Goal: Task Accomplishment & Management: Manage account settings

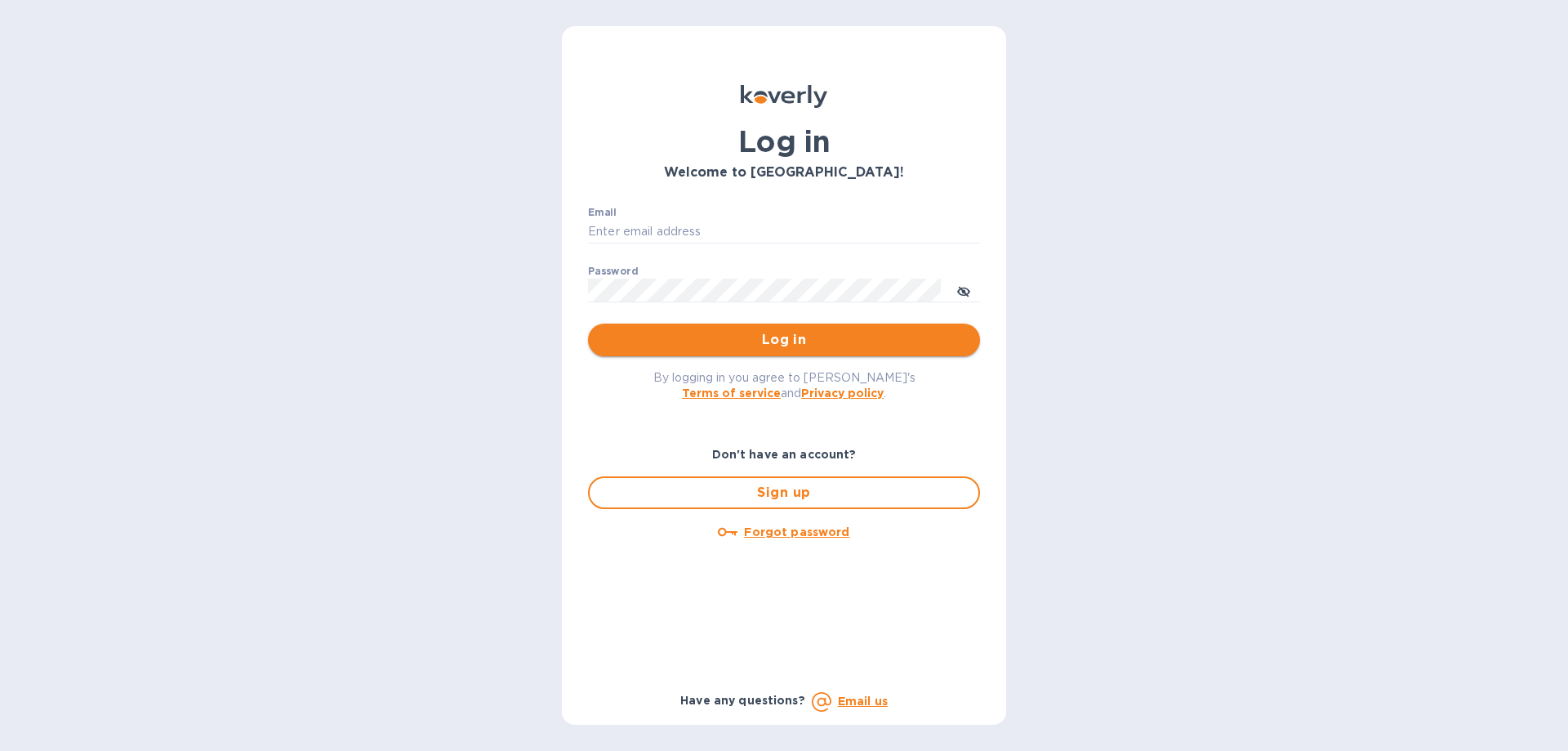
type input "[PERSON_NAME][EMAIL_ADDRESS][DOMAIN_NAME]"
click at [675, 344] on span "Log in" at bounding box center [784, 340] width 366 height 20
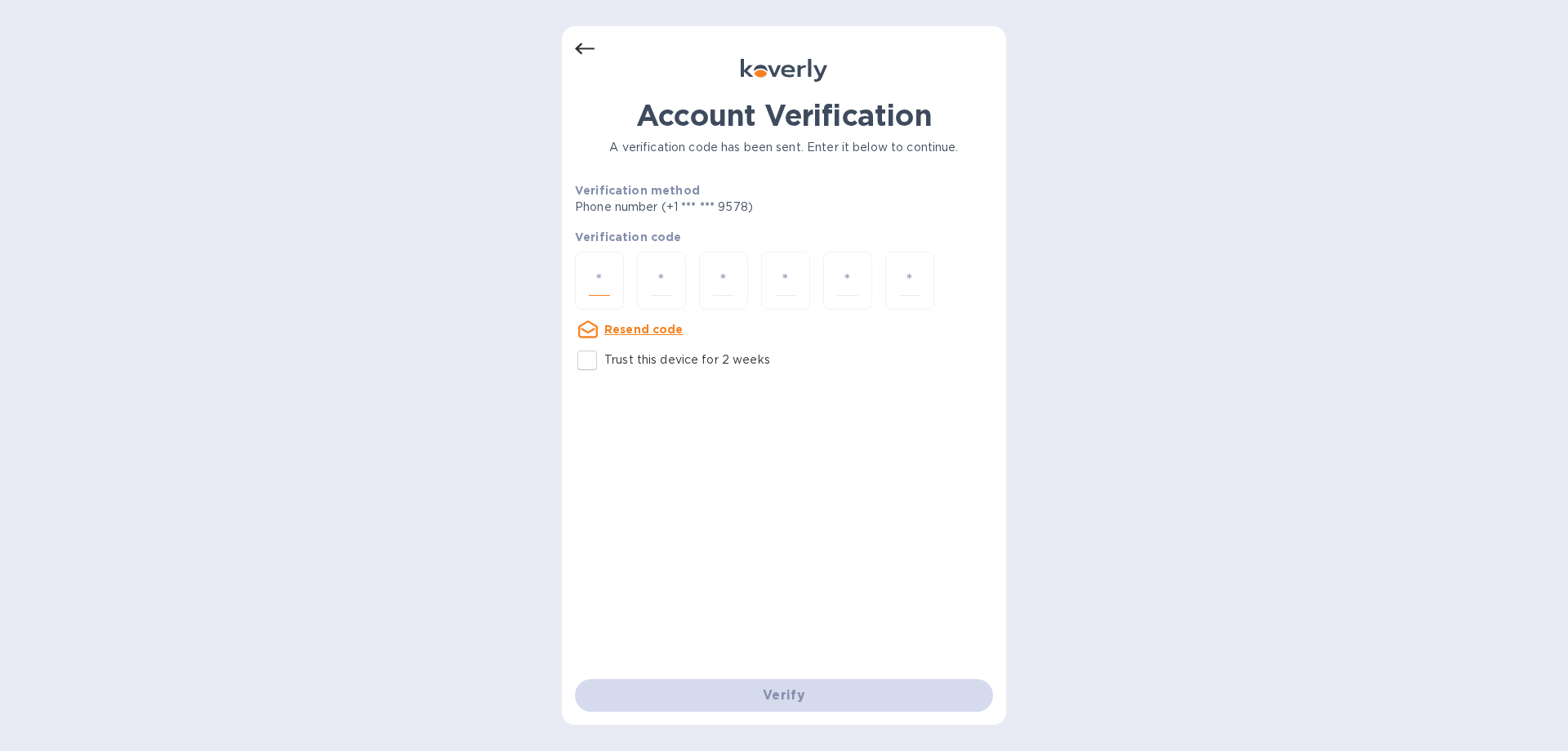
click at [600, 290] on input "number" at bounding box center [599, 280] width 22 height 30
type input "4"
type input "6"
type input "5"
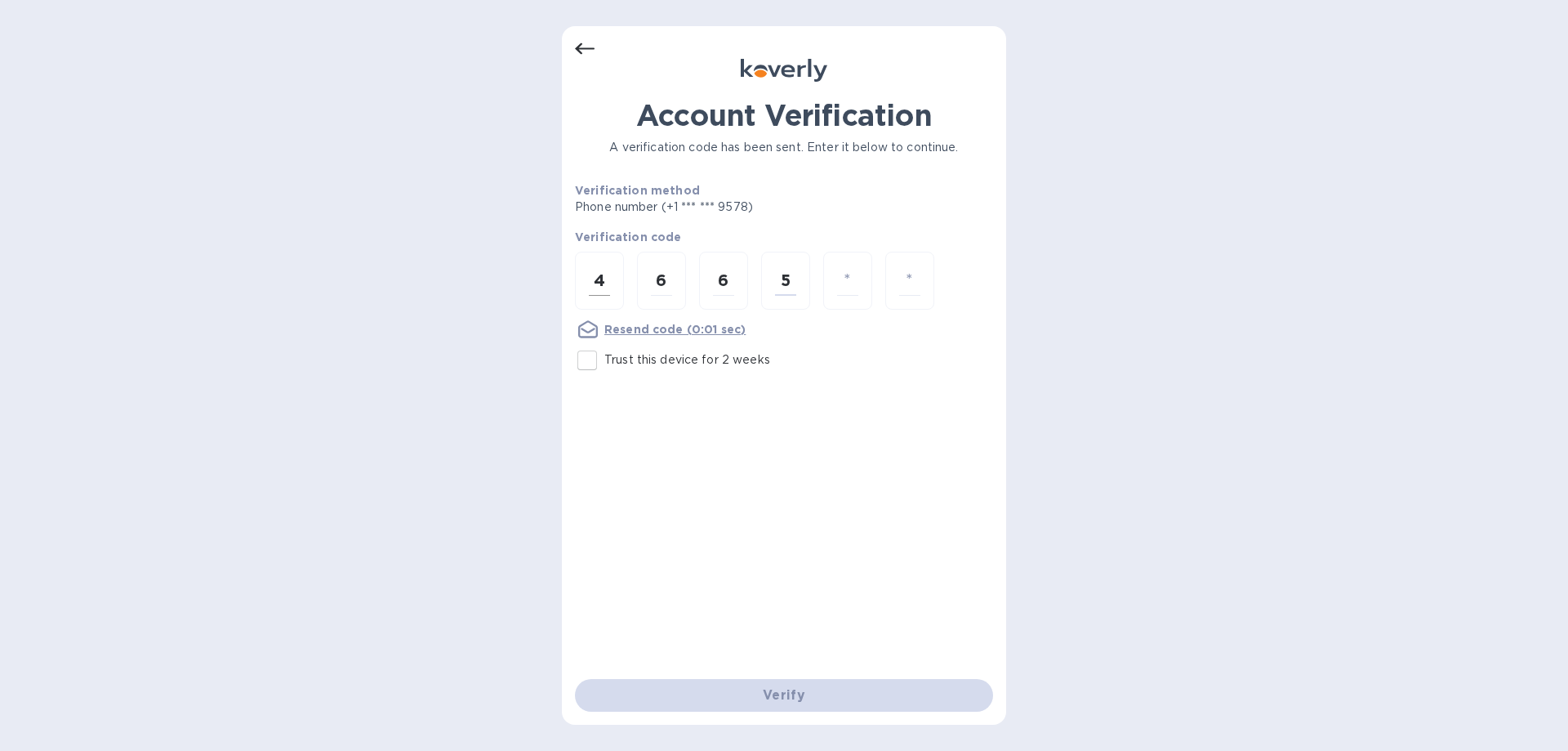
type input "2"
type input "0"
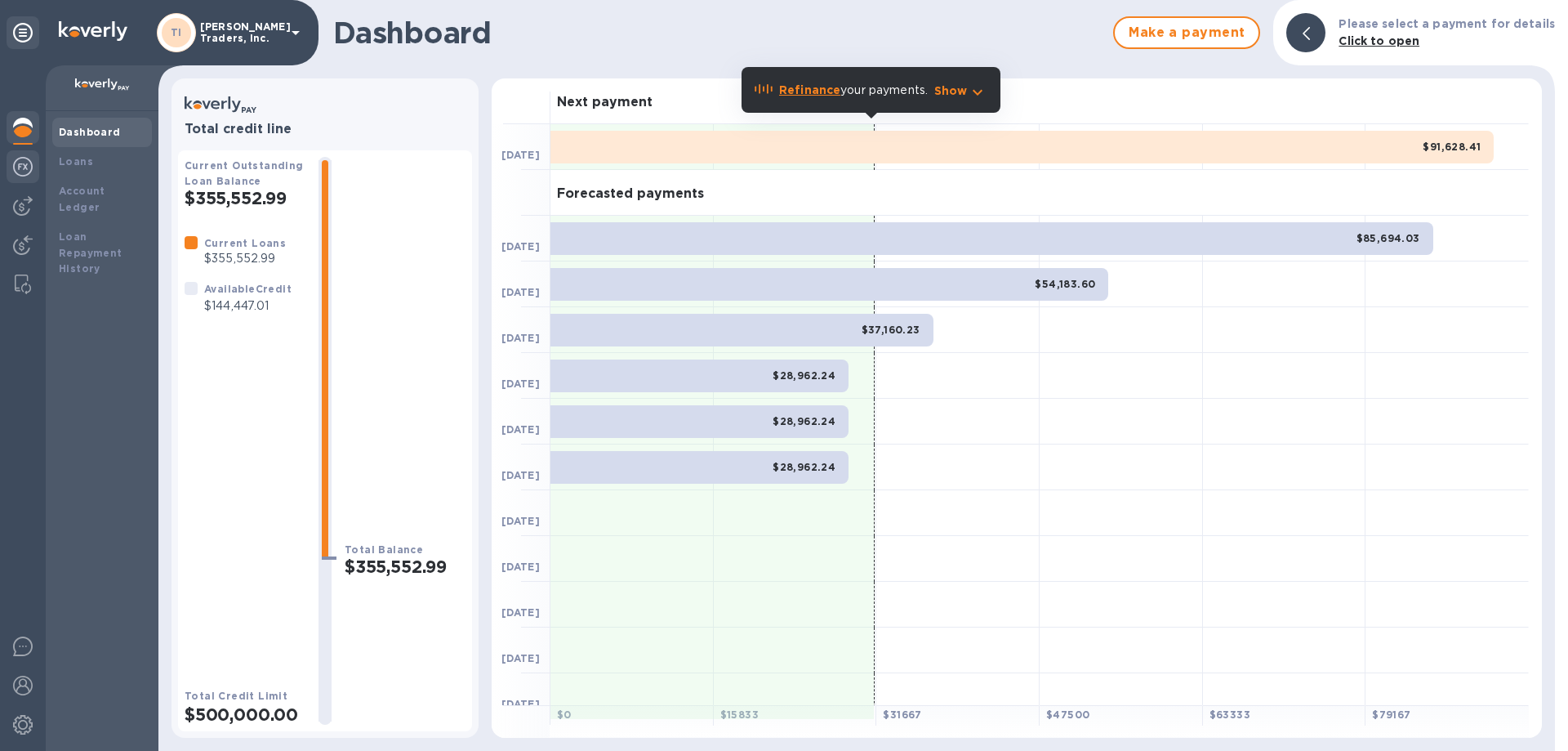
click at [19, 162] on img at bounding box center [22, 166] width 20 height 20
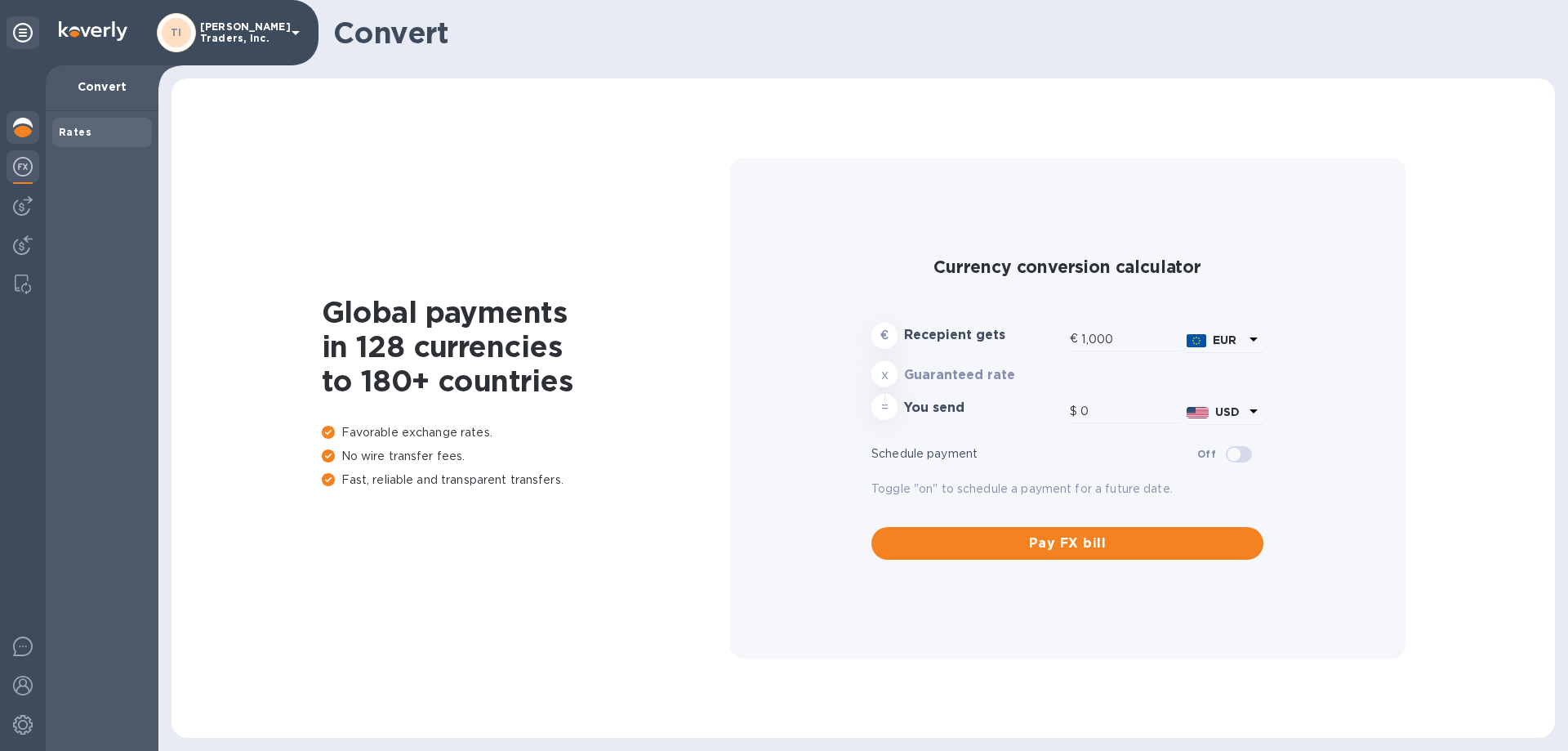
click at [23, 128] on img at bounding box center [22, 127] width 20 height 20
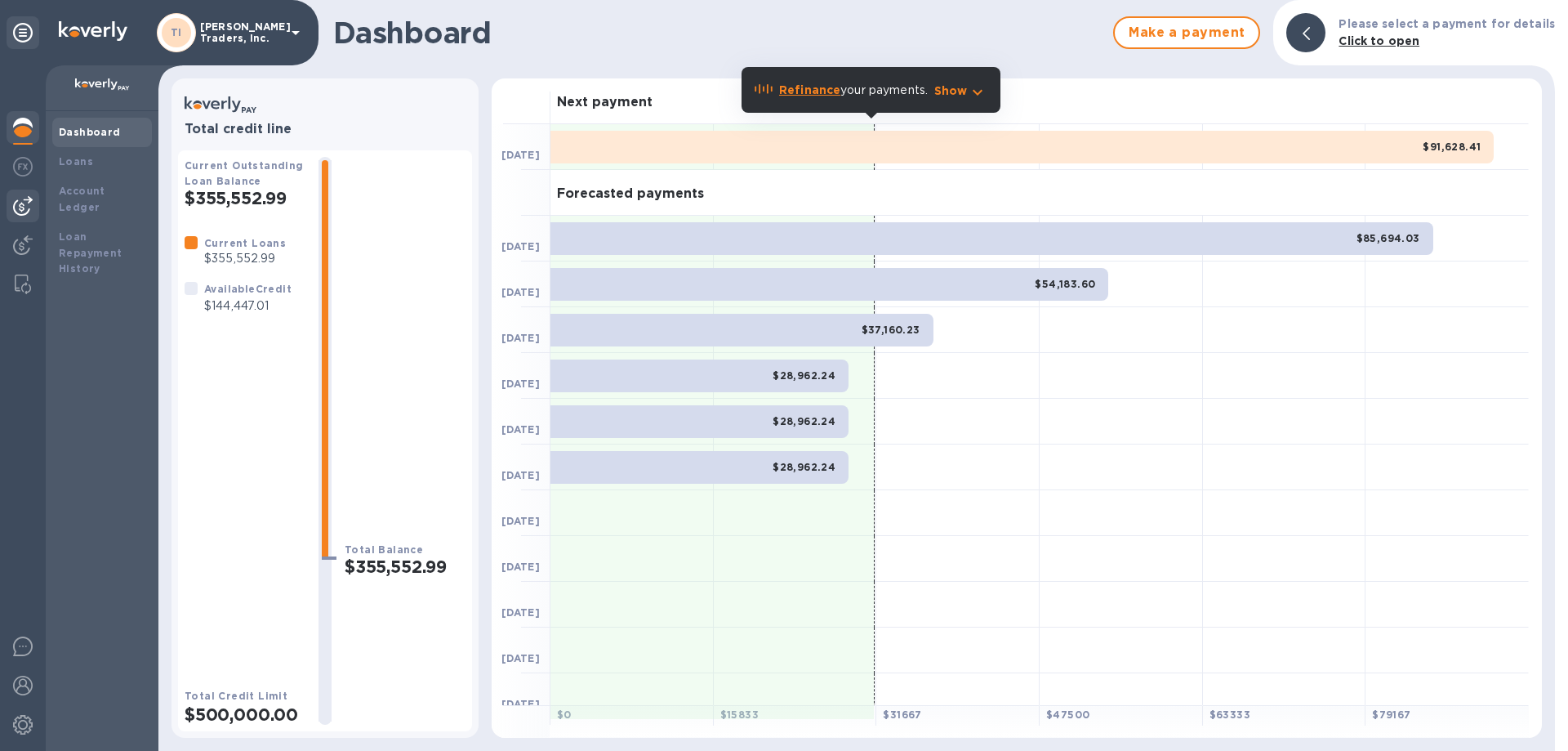
click at [23, 209] on img at bounding box center [22, 205] width 20 height 20
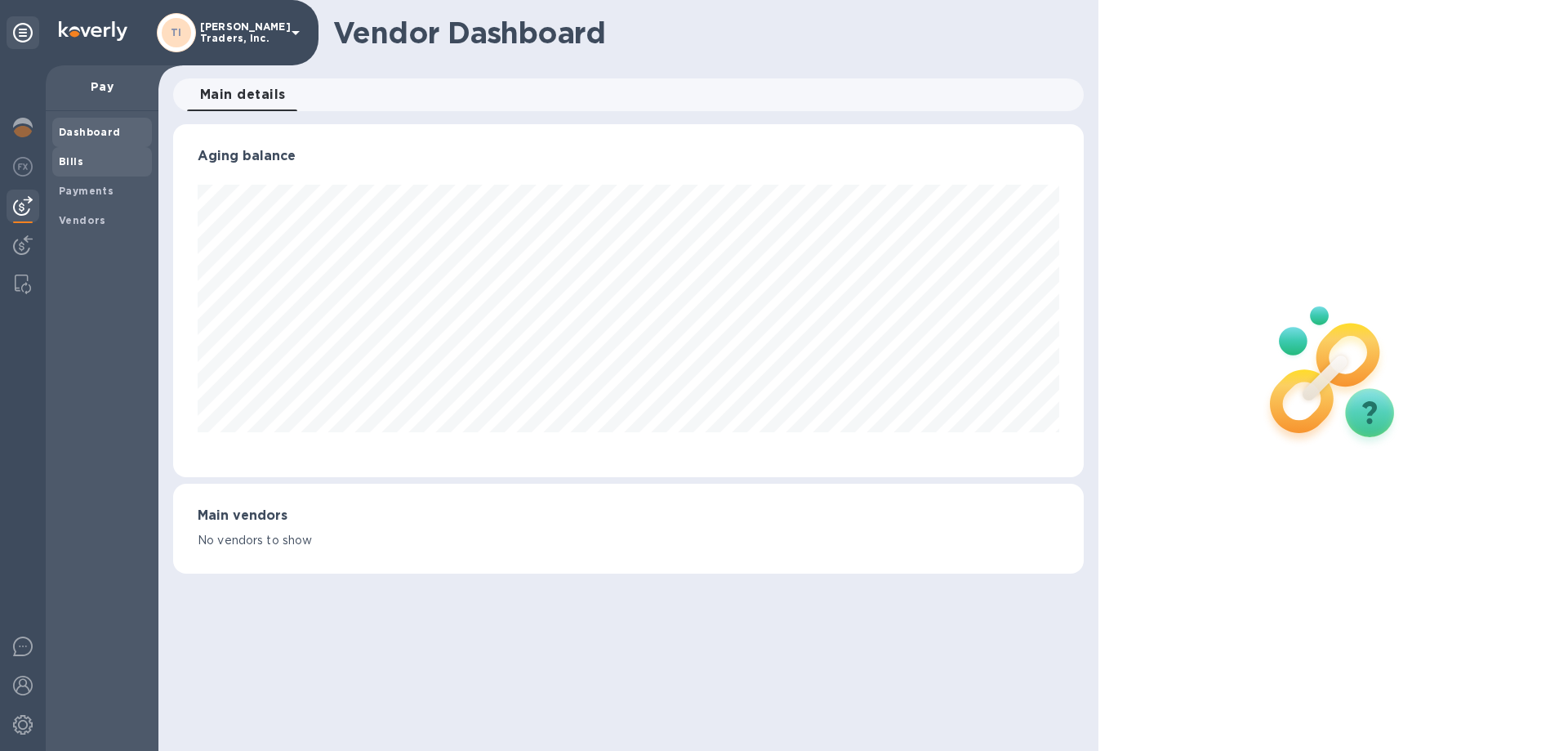
scroll to position [353, 910]
click at [77, 149] on div "Bills" at bounding box center [103, 162] width 100 height 29
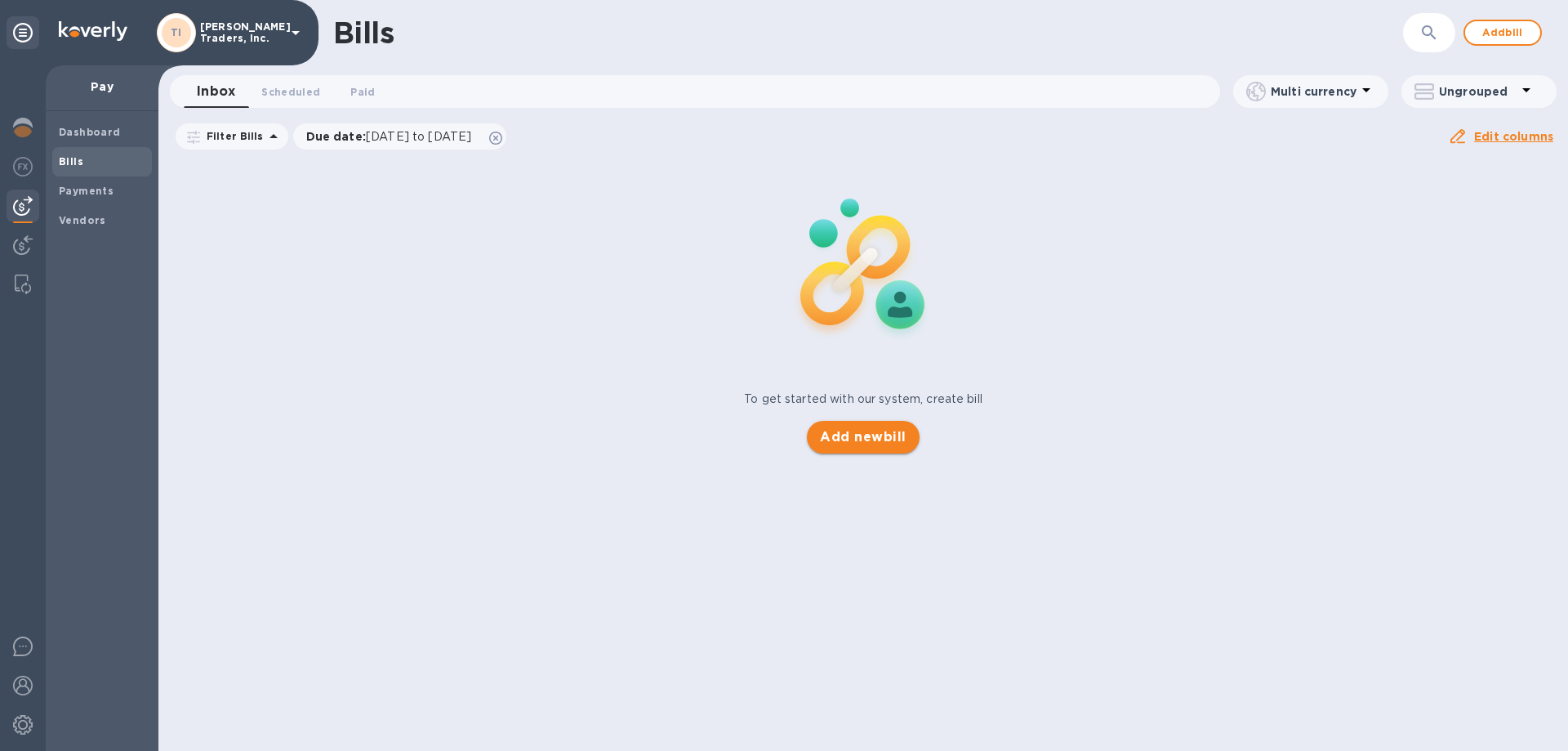
click at [848, 439] on span "Add new bill" at bounding box center [862, 437] width 85 height 20
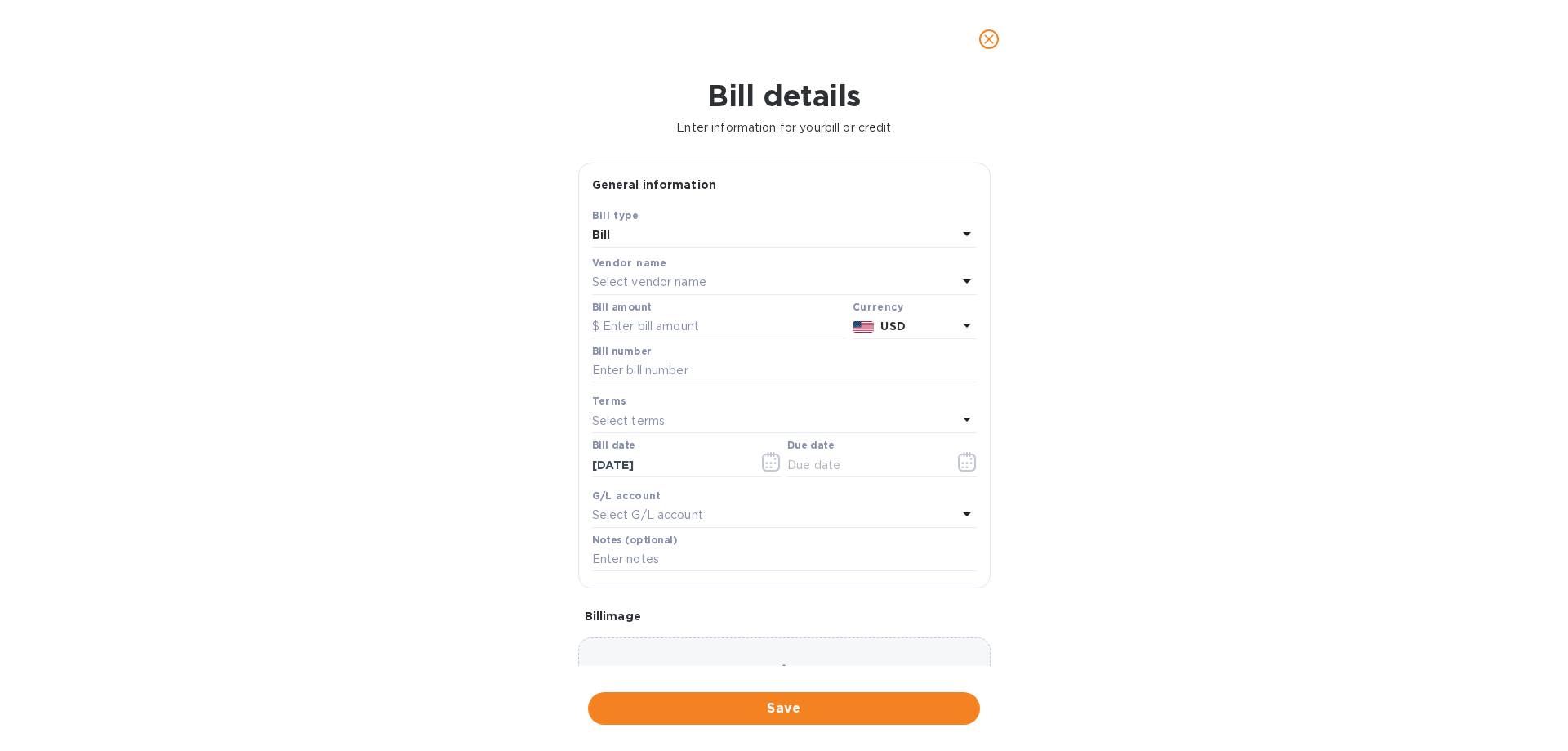
click at [728, 272] on div "Select vendor name" at bounding box center [775, 283] width 365 height 23
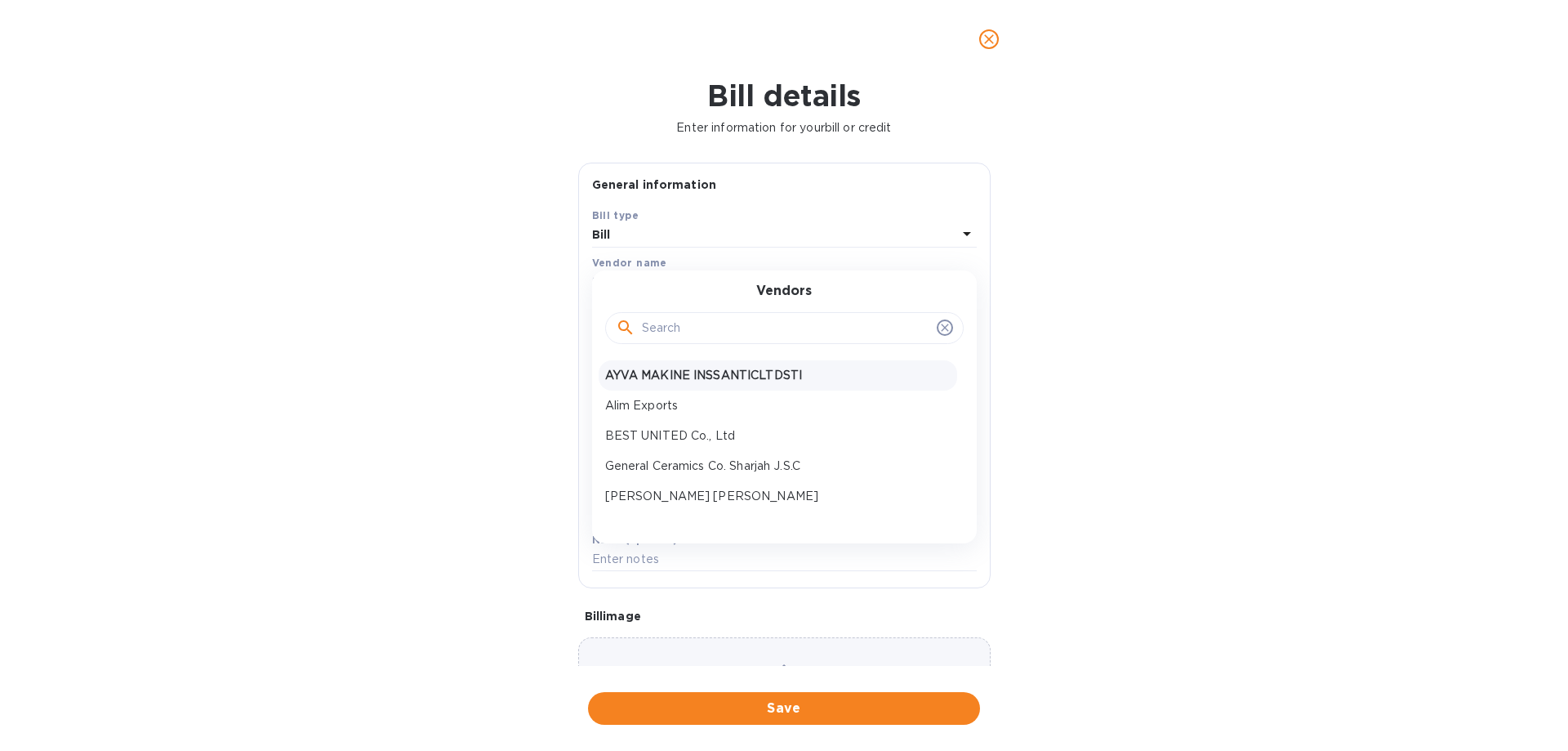
click at [725, 373] on p "AYVA MAKINE INSSANTICLTDSTI" at bounding box center [778, 375] width 346 height 17
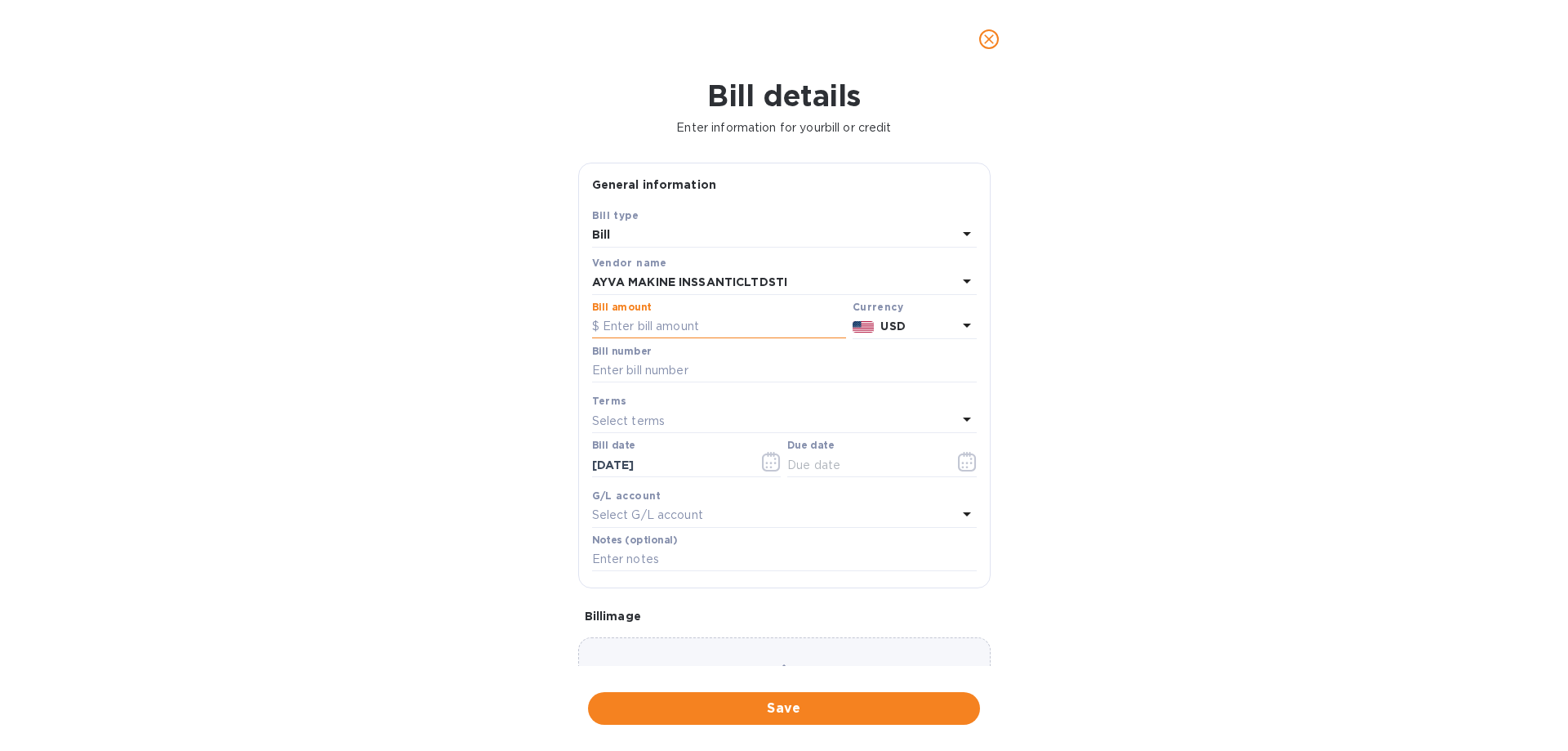
click at [716, 329] on input "text" at bounding box center [719, 327] width 254 height 24
click at [635, 325] on input "text" at bounding box center [719, 327] width 254 height 24
type input "140,313.25"
type input "SAN0256 257 258 259 261"
click at [960, 409] on div "Terms" at bounding box center [784, 401] width 384 height 17
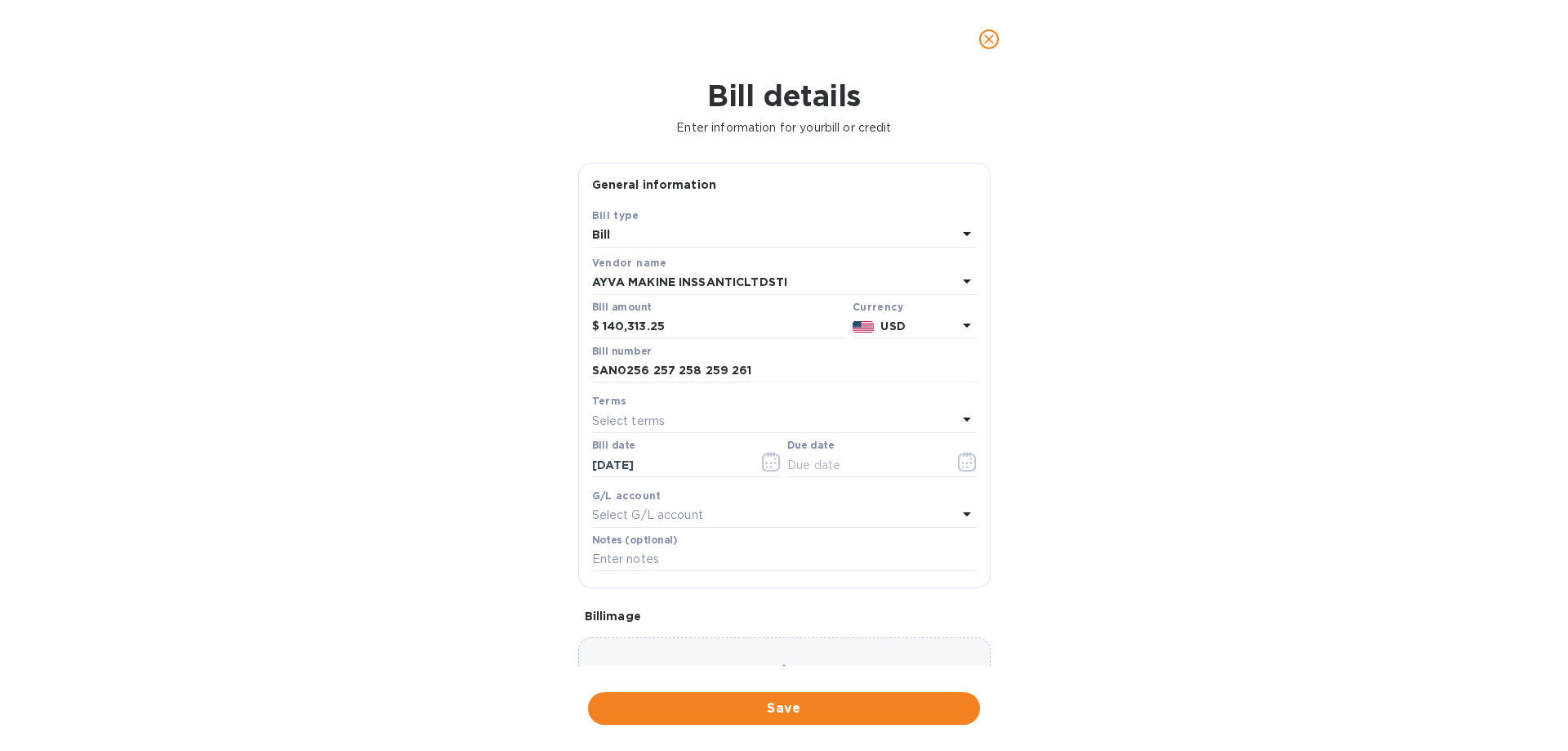
click at [922, 426] on div "Select terms" at bounding box center [775, 421] width 365 height 23
click at [762, 524] on div "NET 30" at bounding box center [778, 514] width 359 height 30
type input "10/05/2025"
click at [771, 520] on div "Select G/L account" at bounding box center [775, 516] width 365 height 23
click at [1144, 495] on div "Bill details Enter information for your bill or credit General information Save…" at bounding box center [784, 415] width 1568 height 673
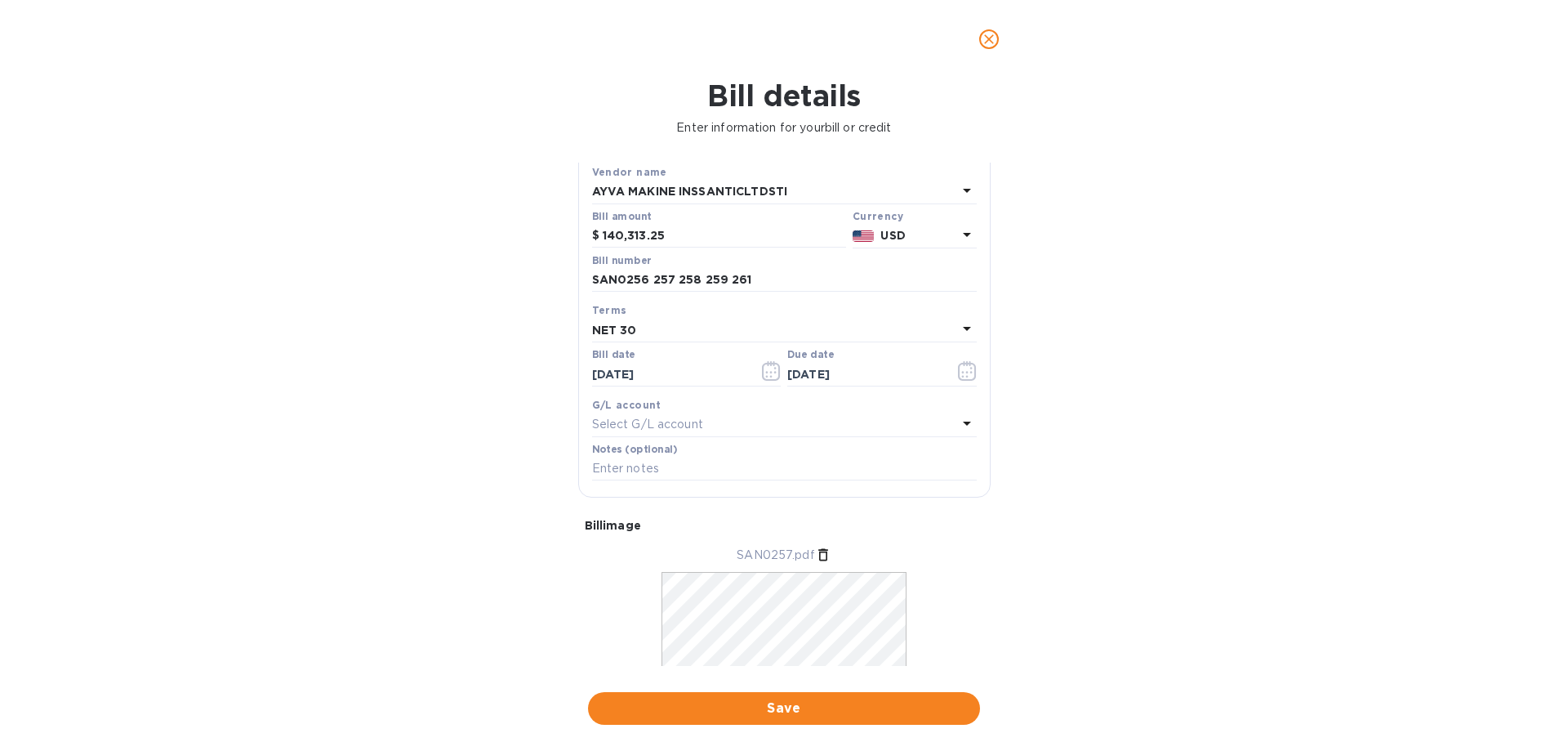
scroll to position [159, 0]
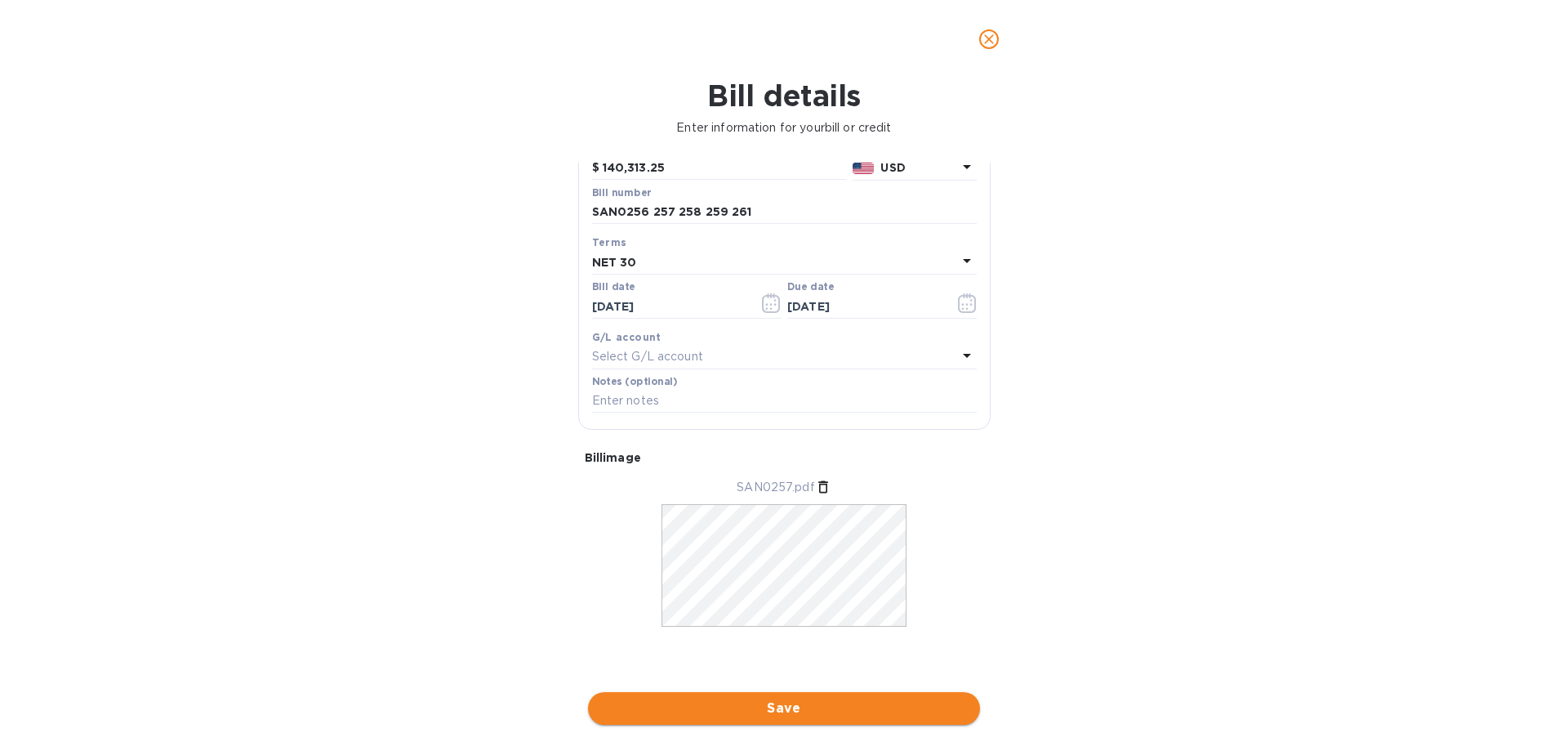
click at [808, 716] on span "Save" at bounding box center [784, 708] width 366 height 20
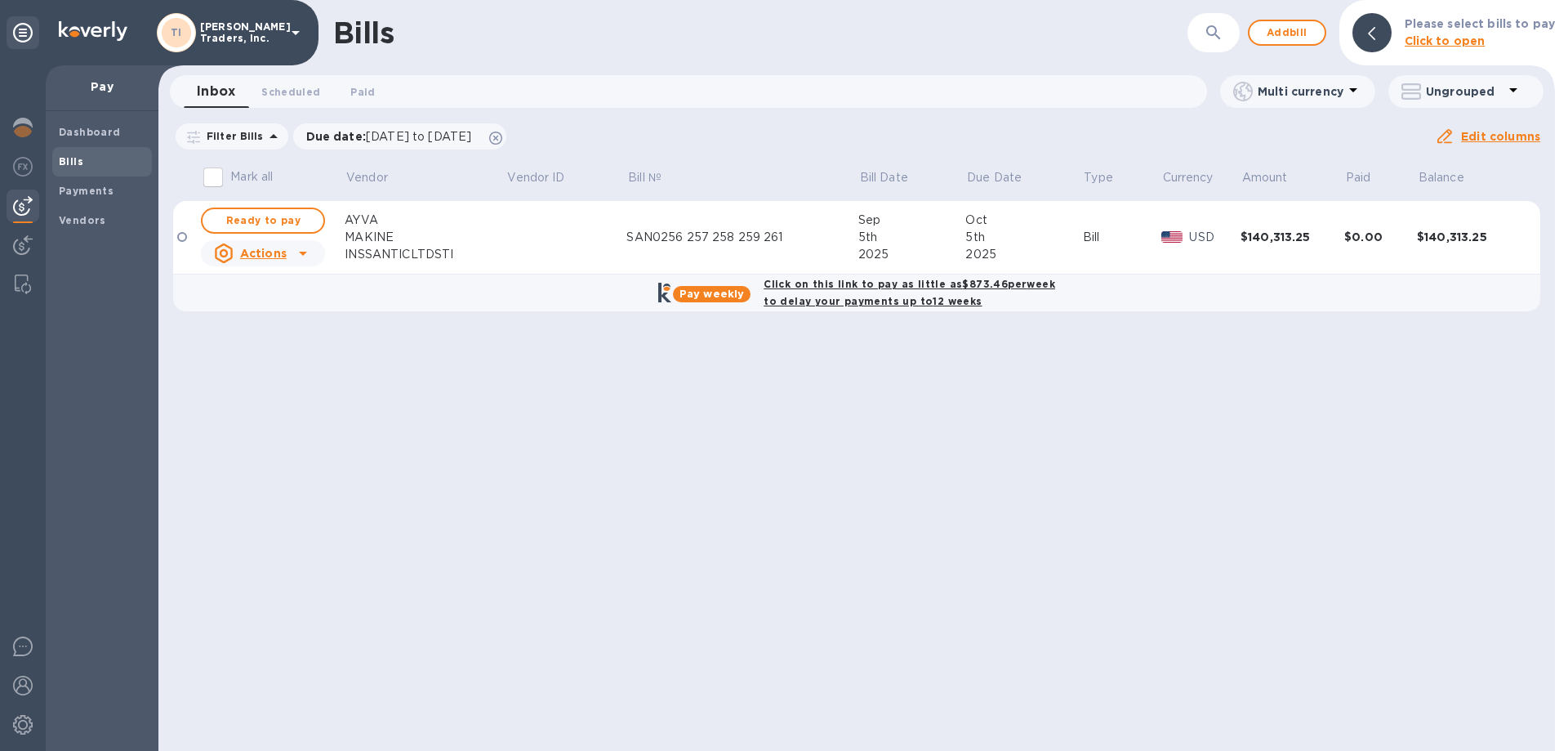
click at [868, 286] on b "Click on this link to pay as little as $873.46 per week to delay your payments …" at bounding box center [909, 292] width 291 height 29
checkbox input "true"
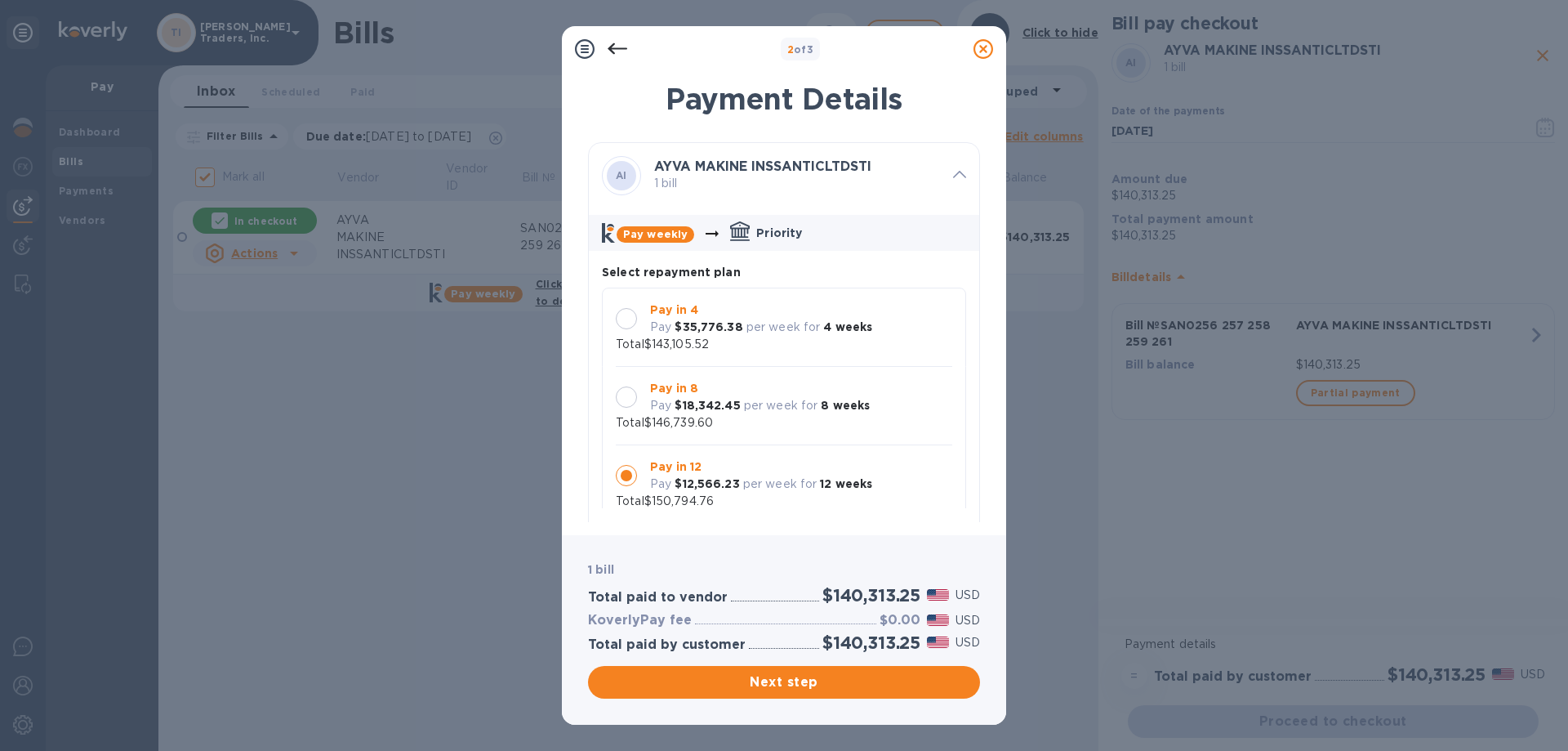
scroll to position [16, 0]
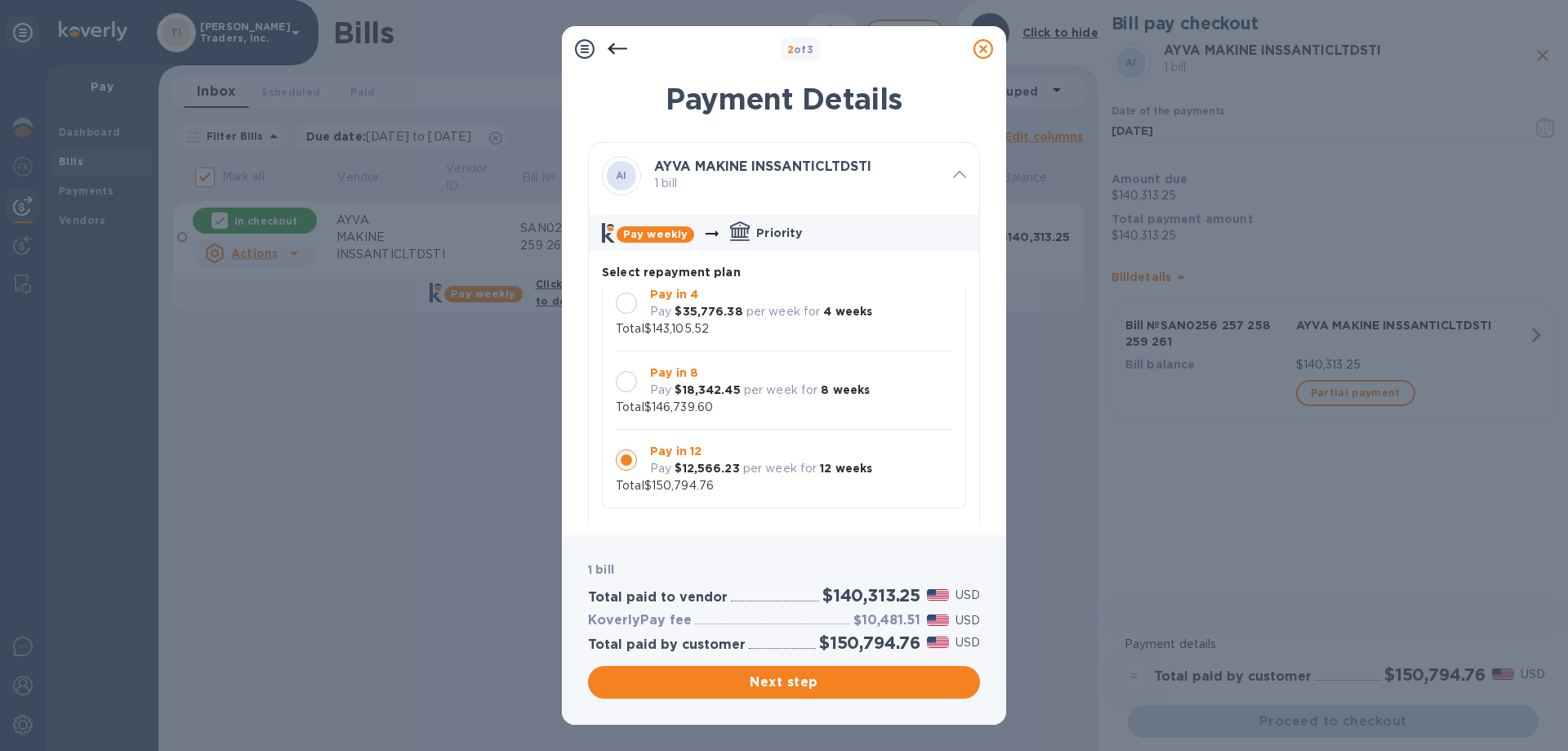
click at [629, 385] on div at bounding box center [627, 381] width 22 height 22
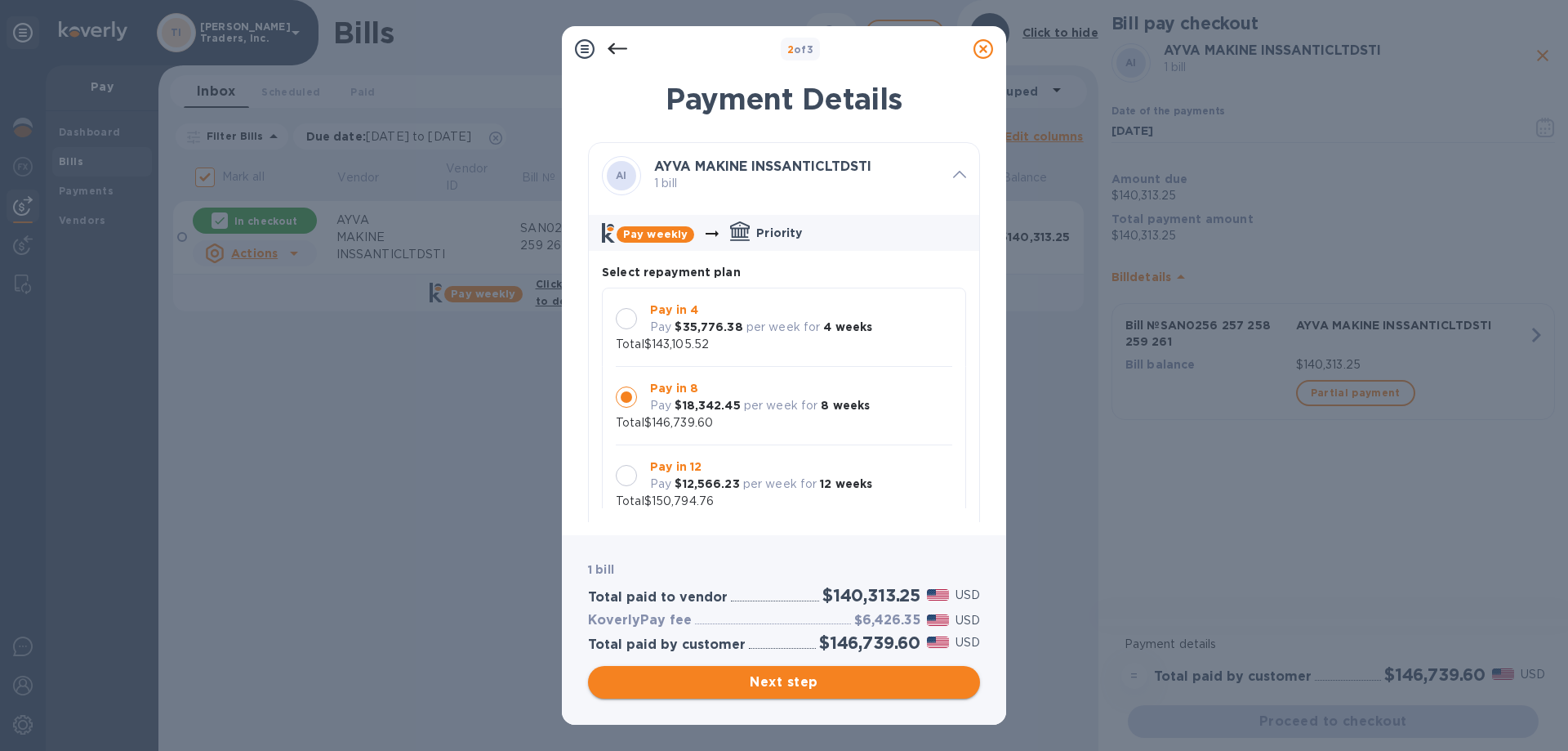
click at [816, 675] on span "Next step" at bounding box center [784, 682] width 366 height 20
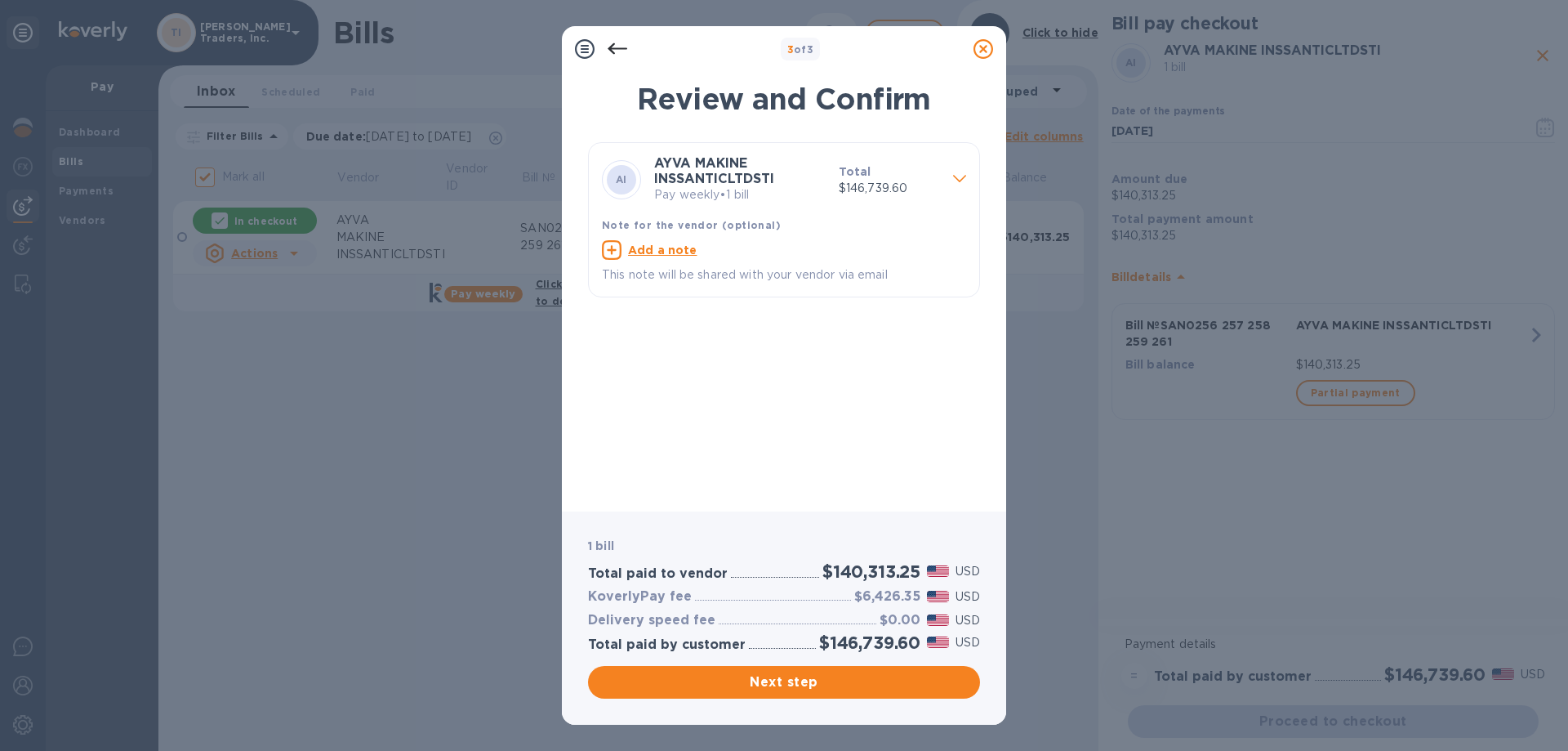
click at [978, 46] on icon at bounding box center [984, 48] width 20 height 20
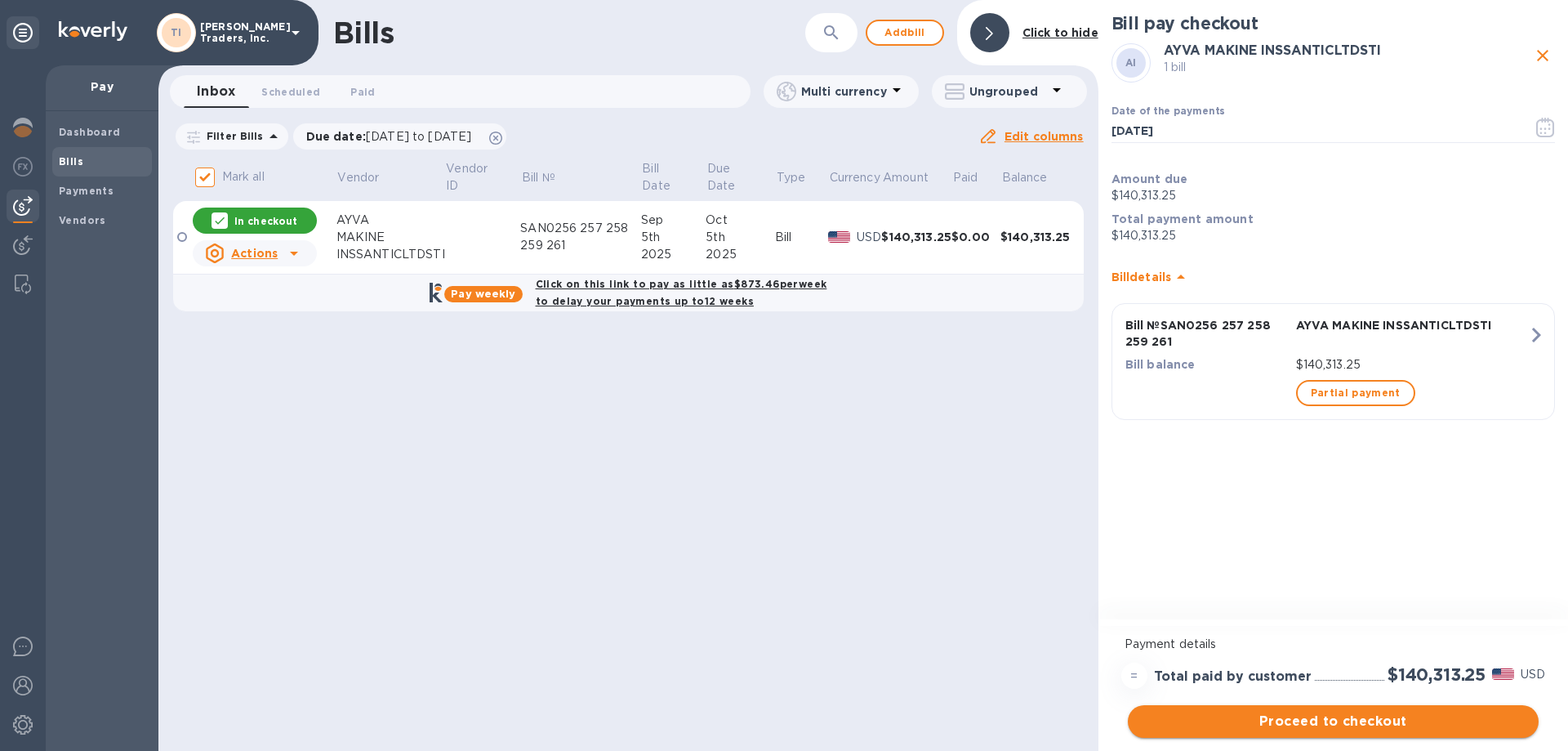
click at [1319, 714] on span "Proceed to checkout" at bounding box center [1334, 721] width 384 height 20
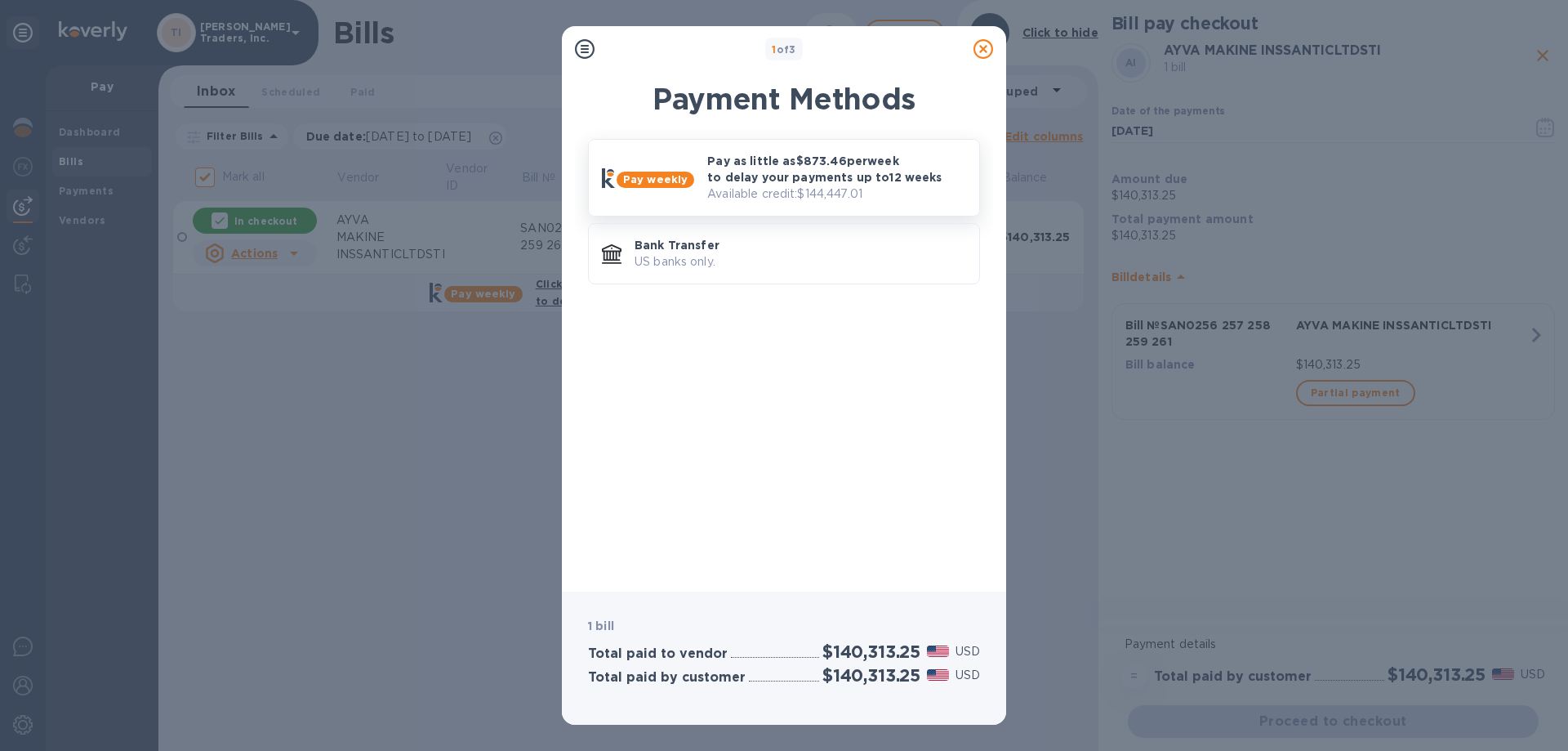
click at [755, 184] on p "Pay as little as $873.46 per week to delay your payments up to 12 weeks" at bounding box center [837, 169] width 259 height 33
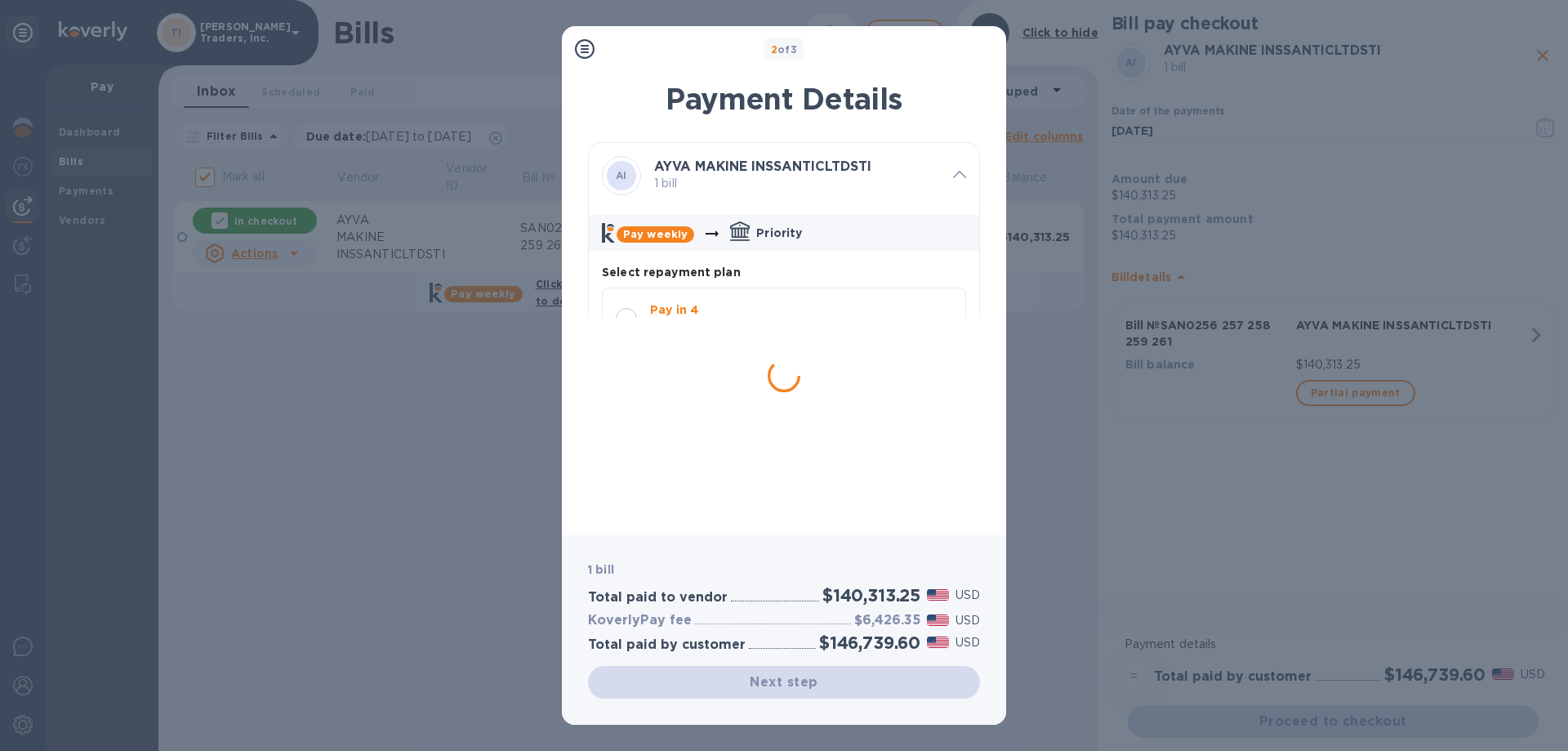
scroll to position [16, 0]
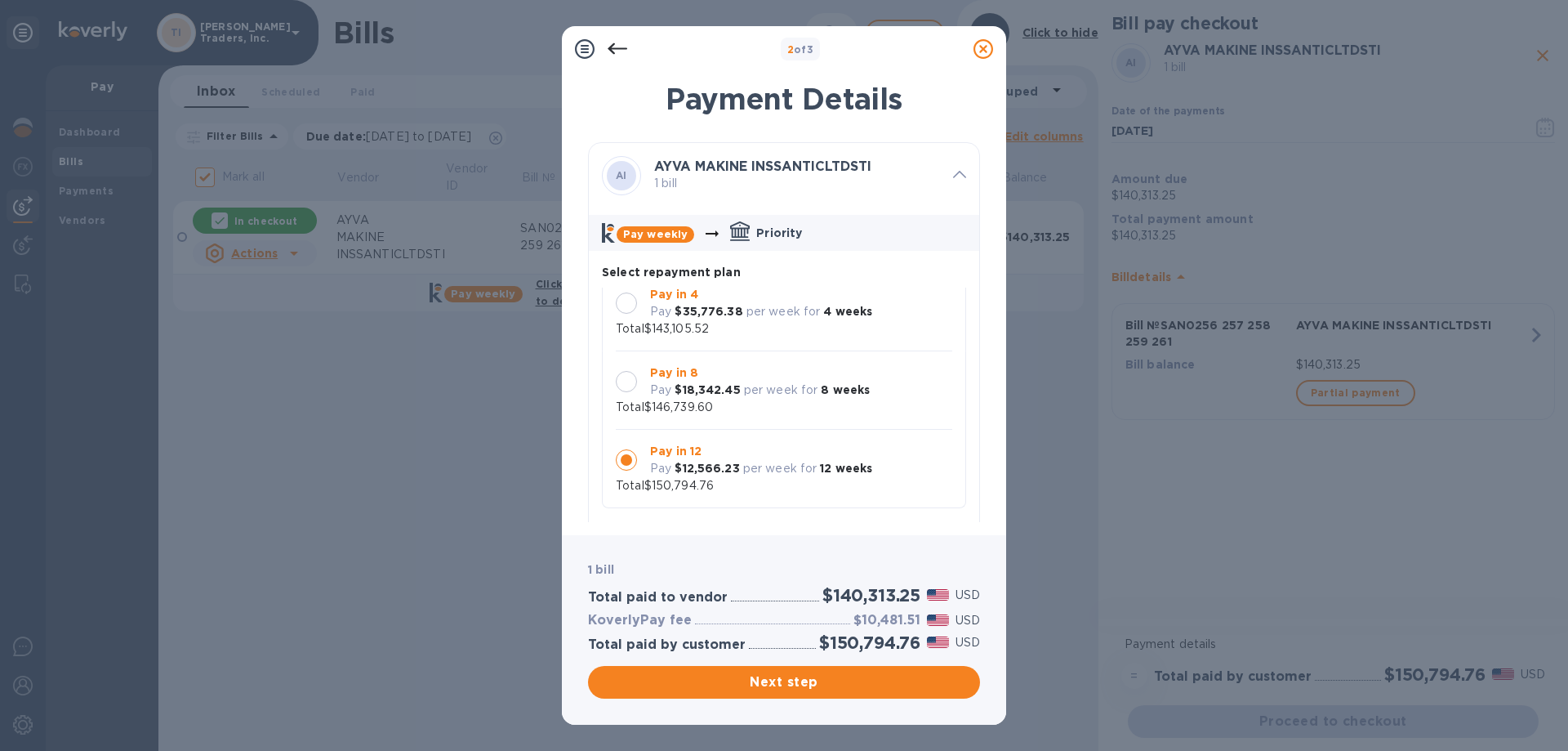
click at [631, 376] on div at bounding box center [627, 381] width 22 height 22
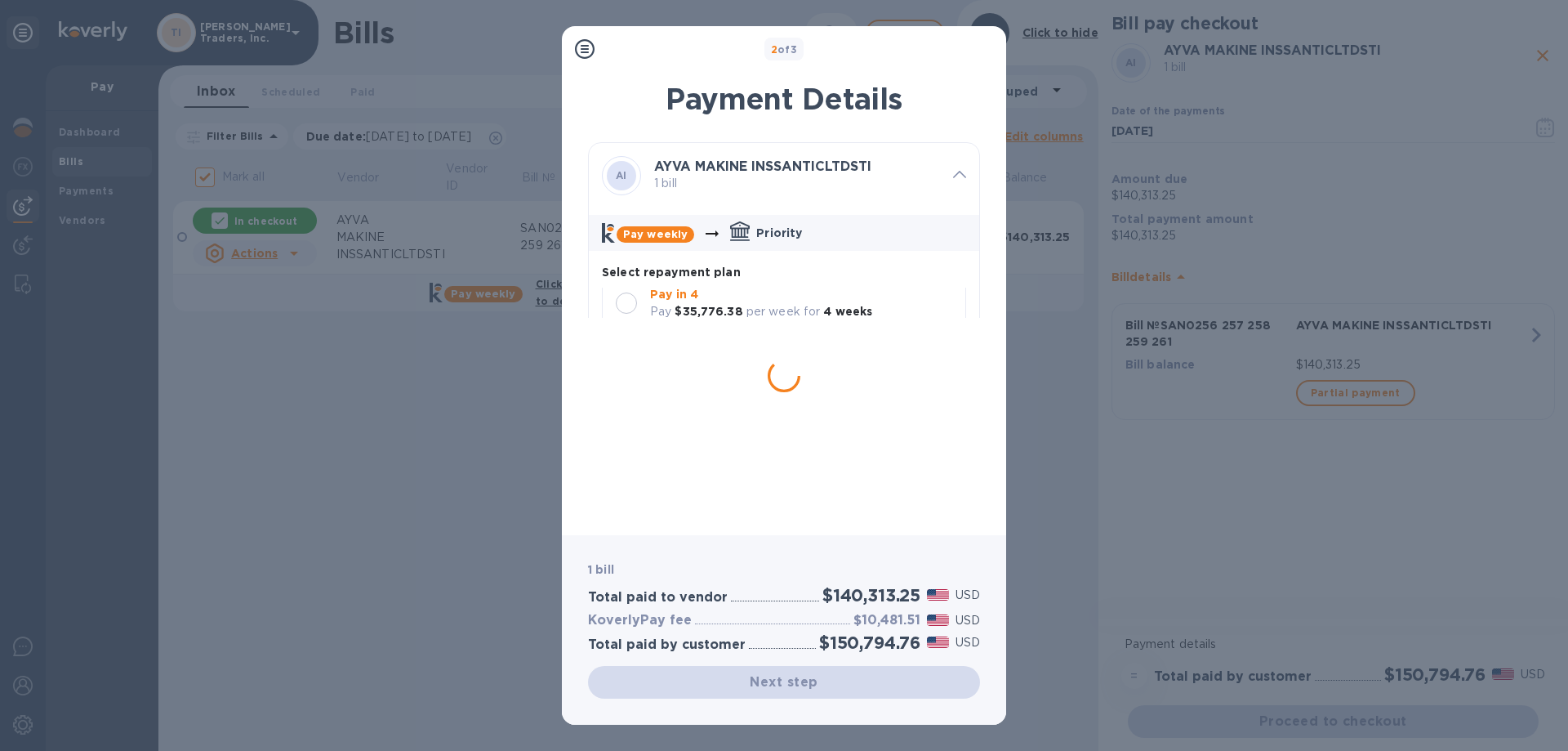
scroll to position [0, 0]
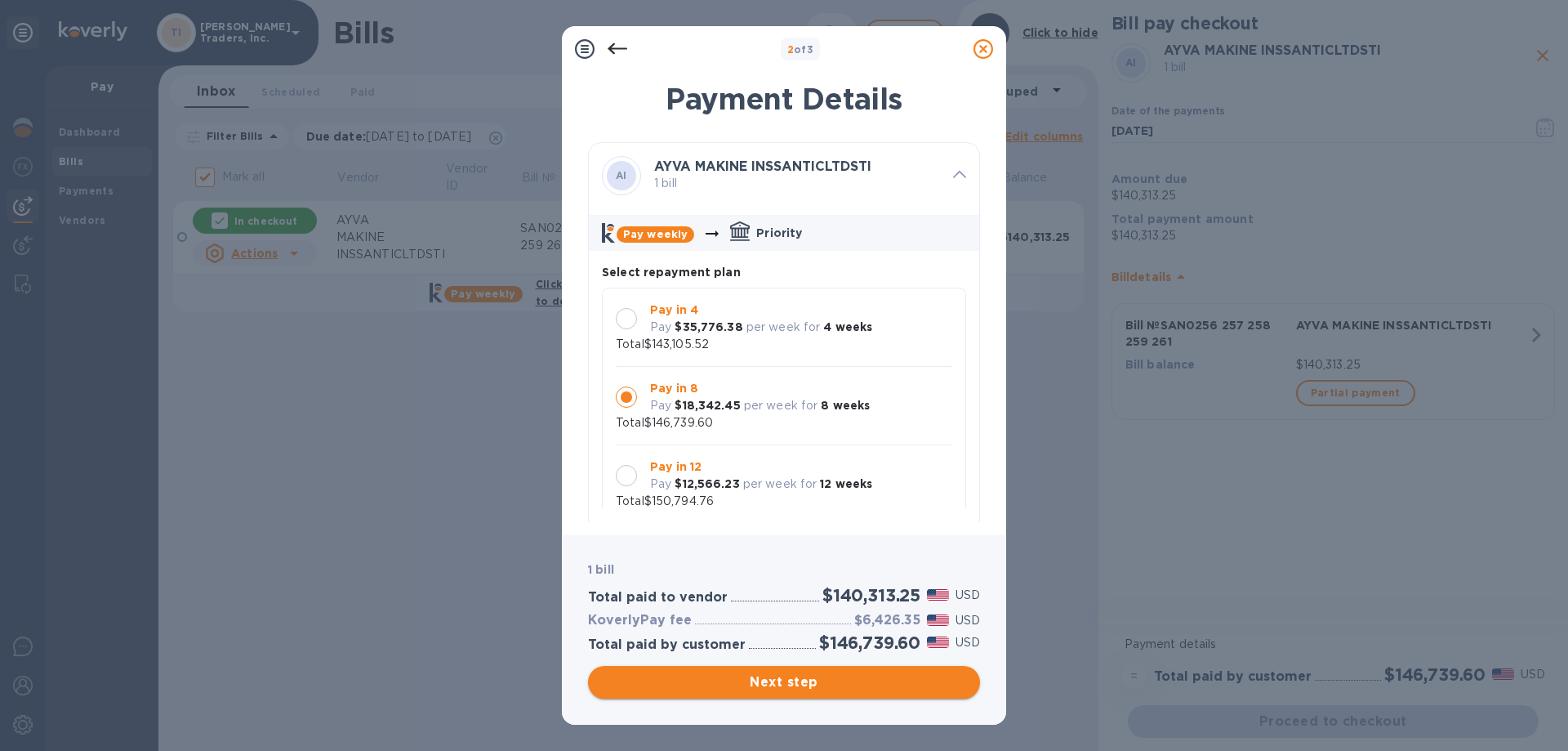
click at [787, 683] on span "Next step" at bounding box center [784, 682] width 366 height 20
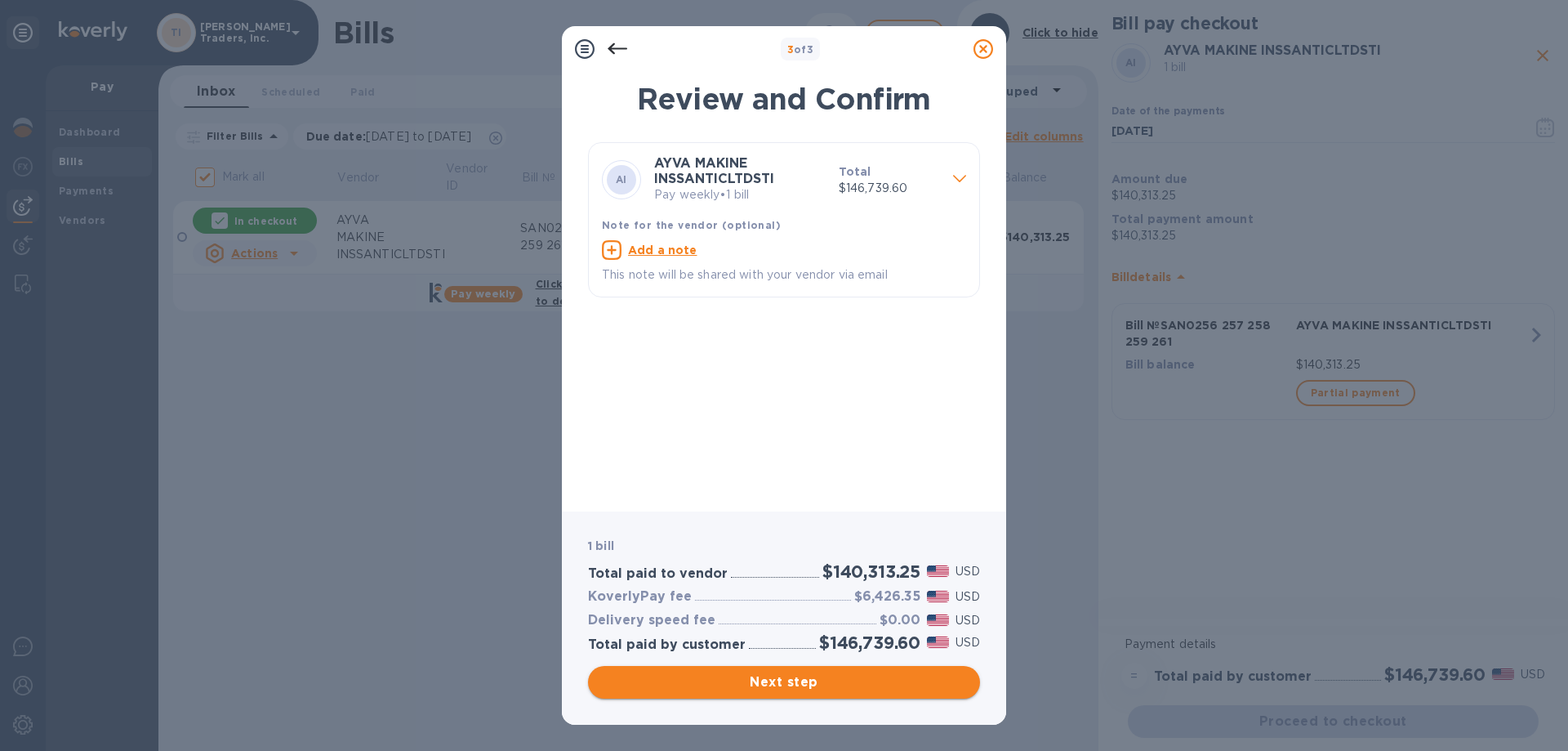
click at [897, 676] on span "Next step" at bounding box center [784, 682] width 366 height 20
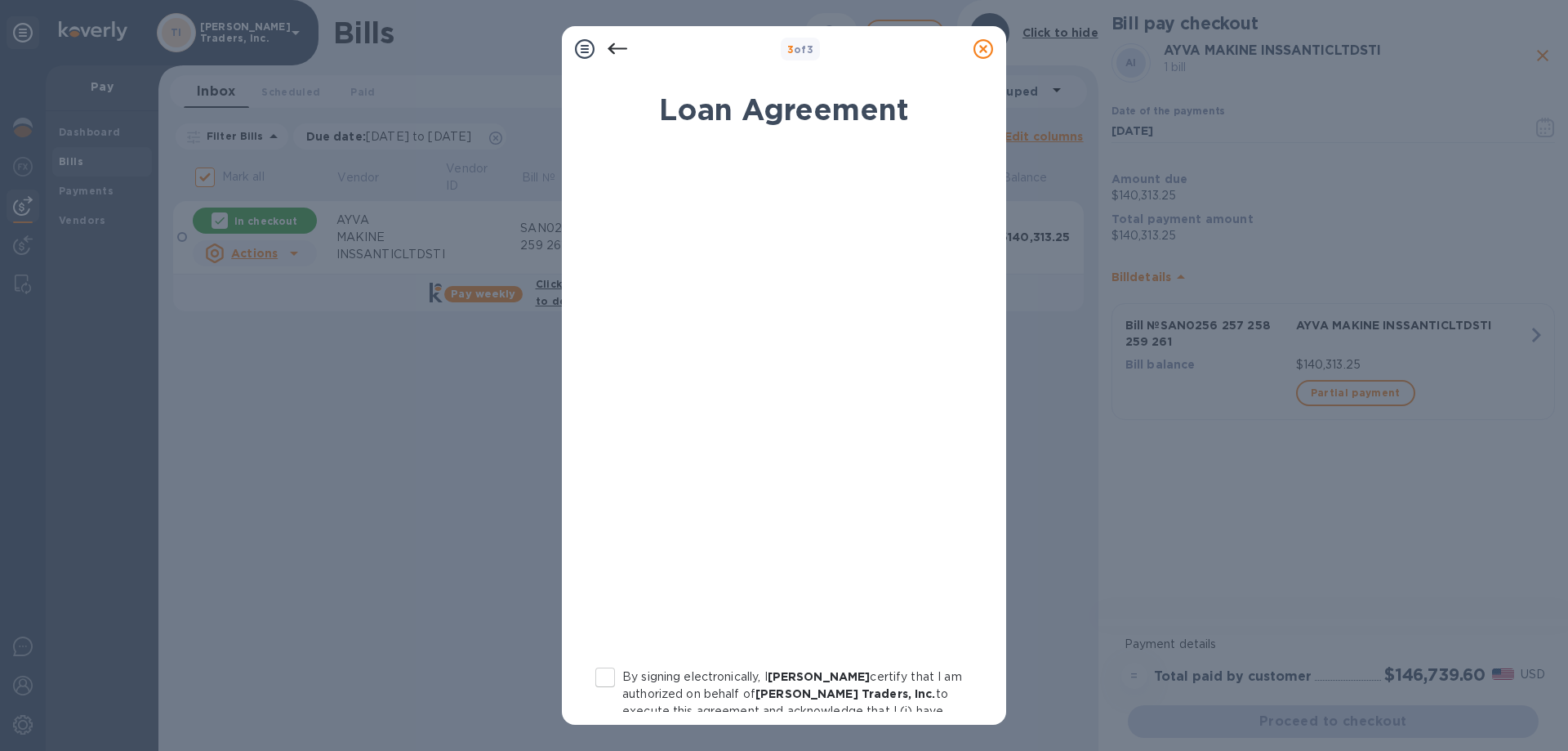
scroll to position [82, 0]
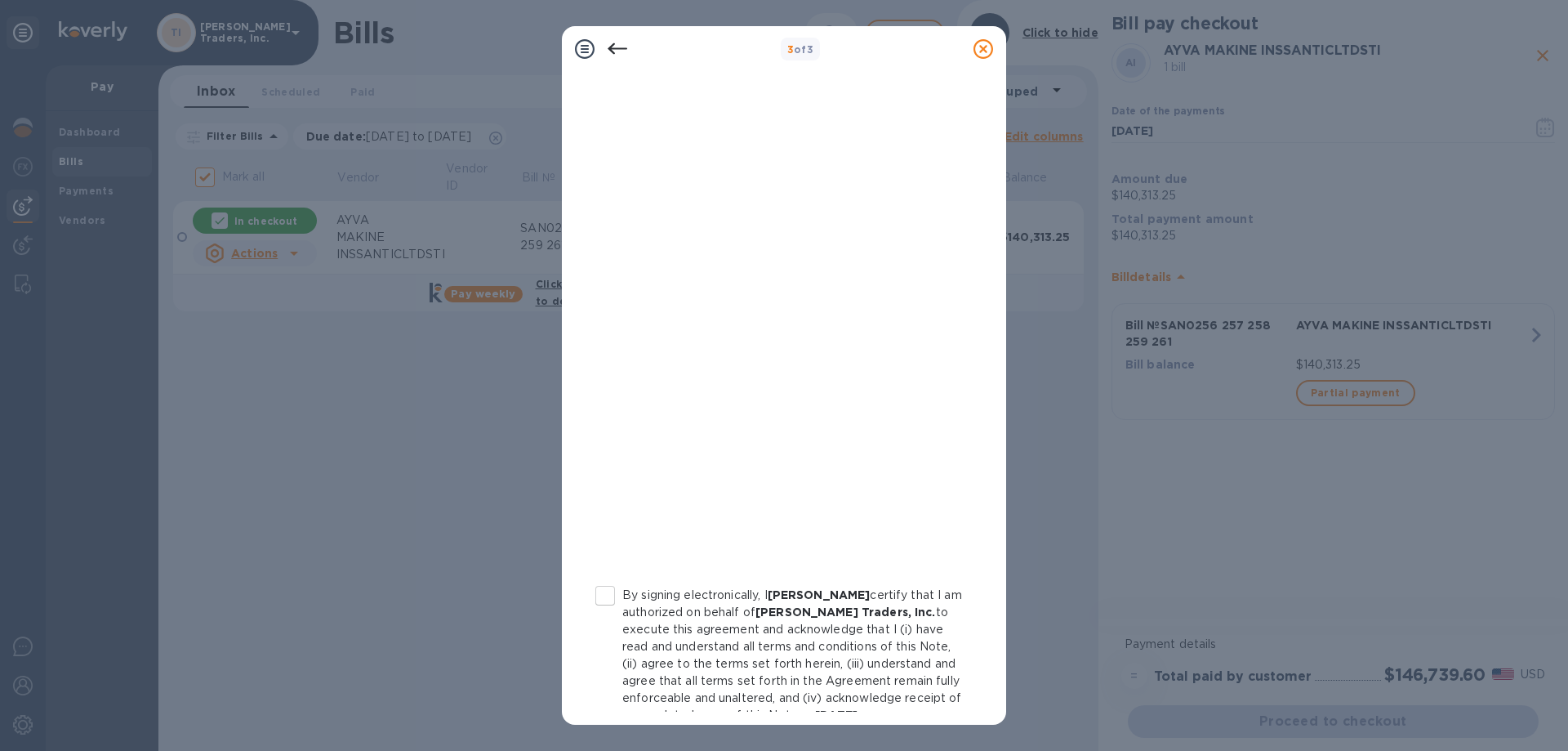
click at [603, 593] on input "By signing electronically, I Jonathan Thompson certify that I am authorized on …" at bounding box center [605, 596] width 34 height 34
checkbox input "true"
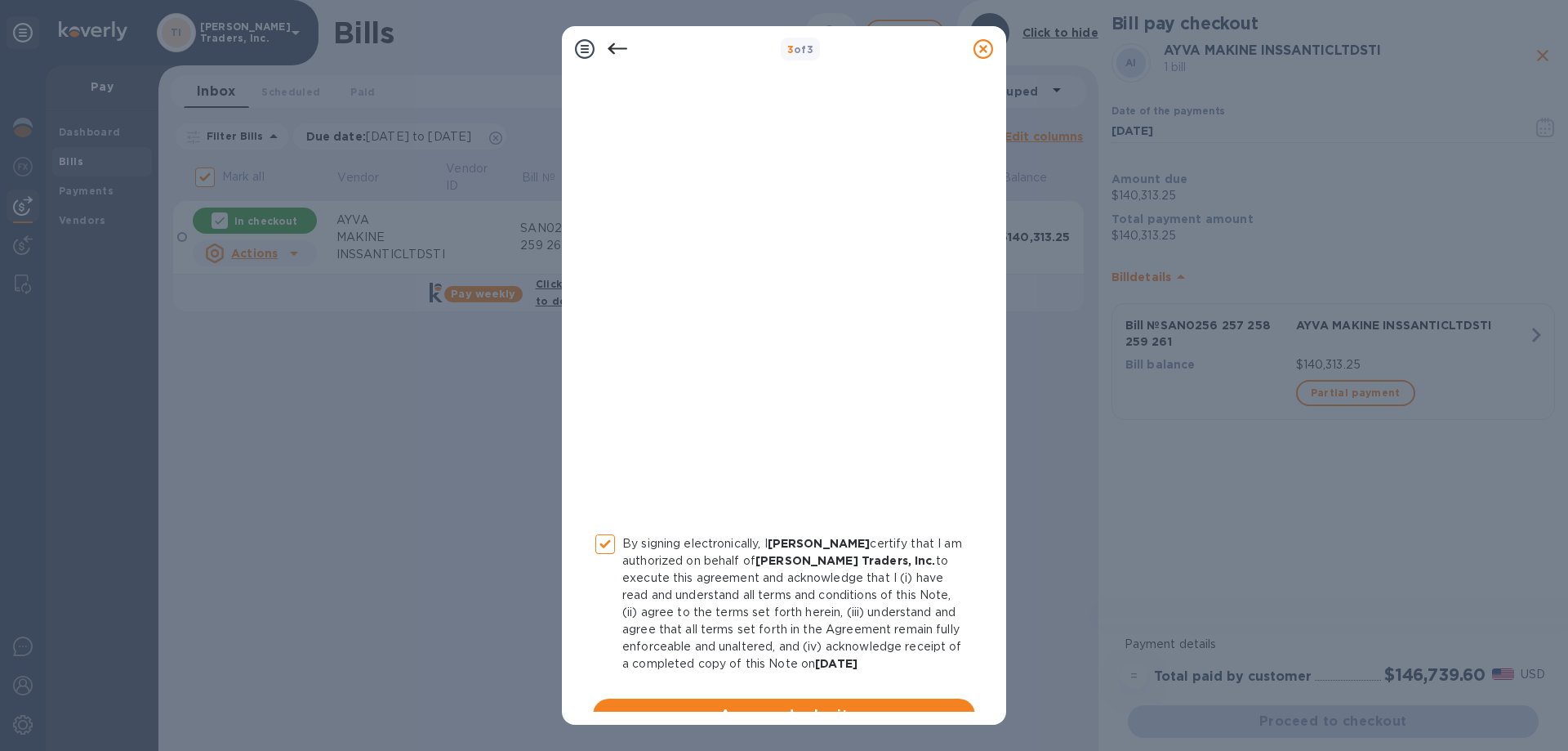
scroll to position [179, 0]
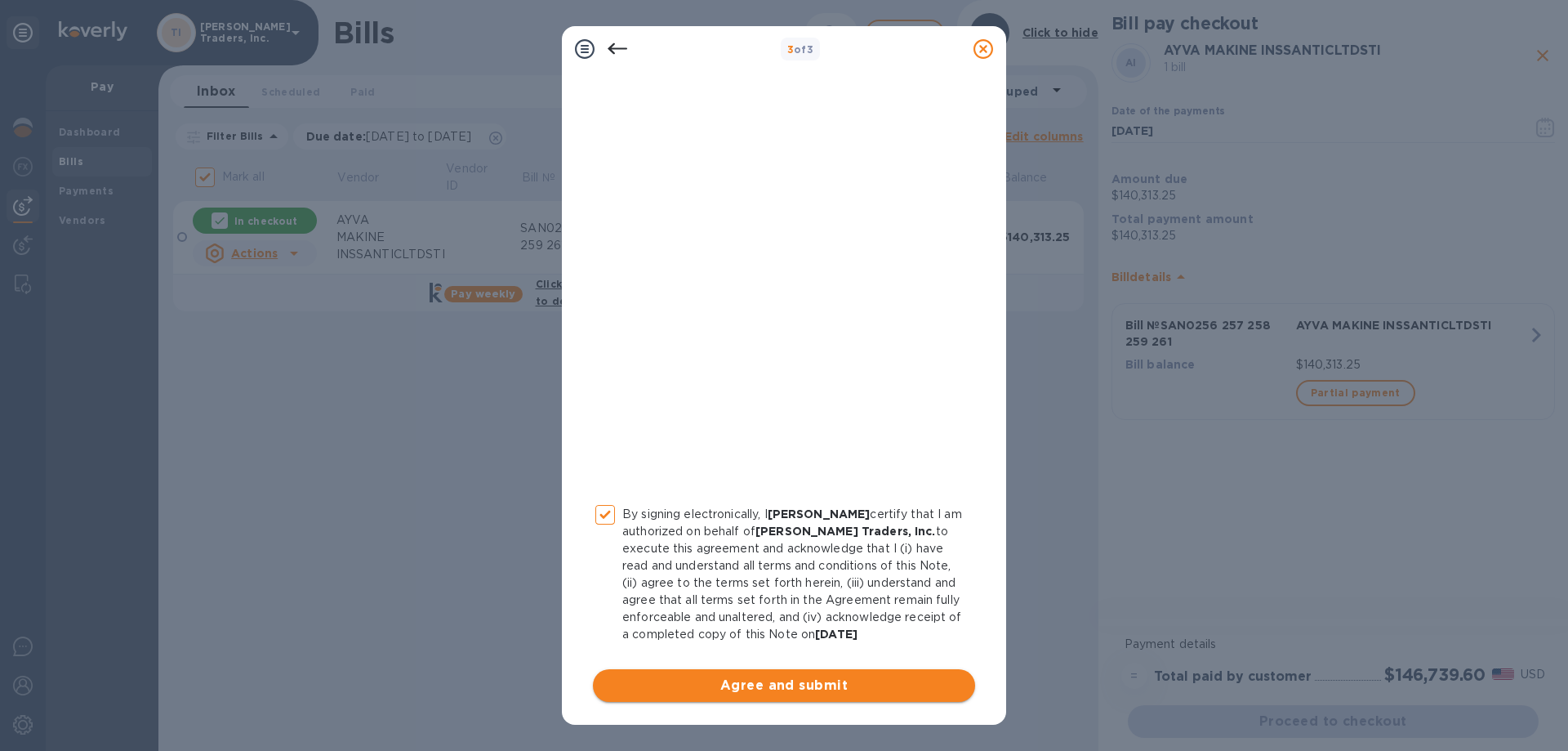
click at [691, 680] on span "Agree and submit" at bounding box center [784, 685] width 356 height 20
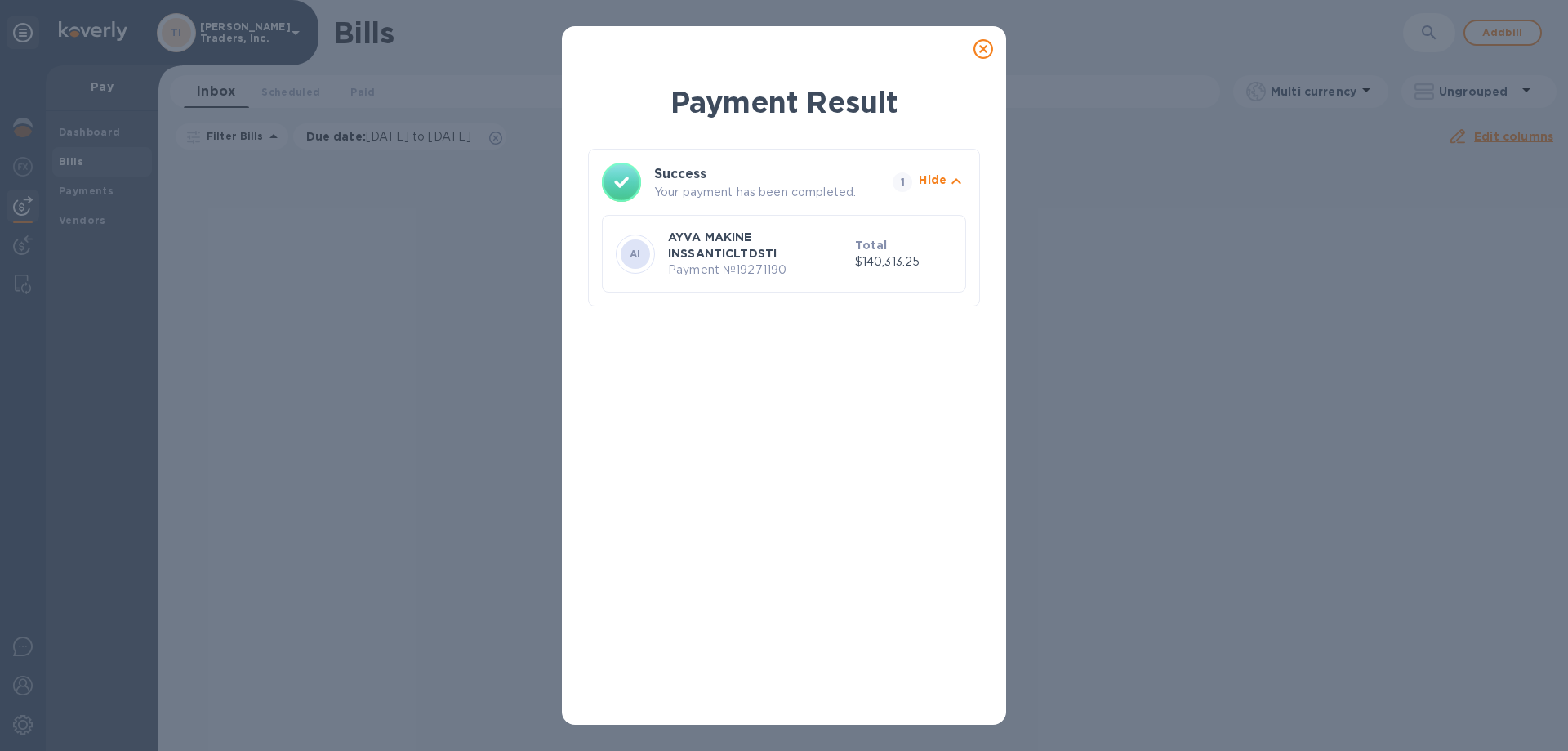
click at [986, 47] on icon at bounding box center [984, 48] width 20 height 20
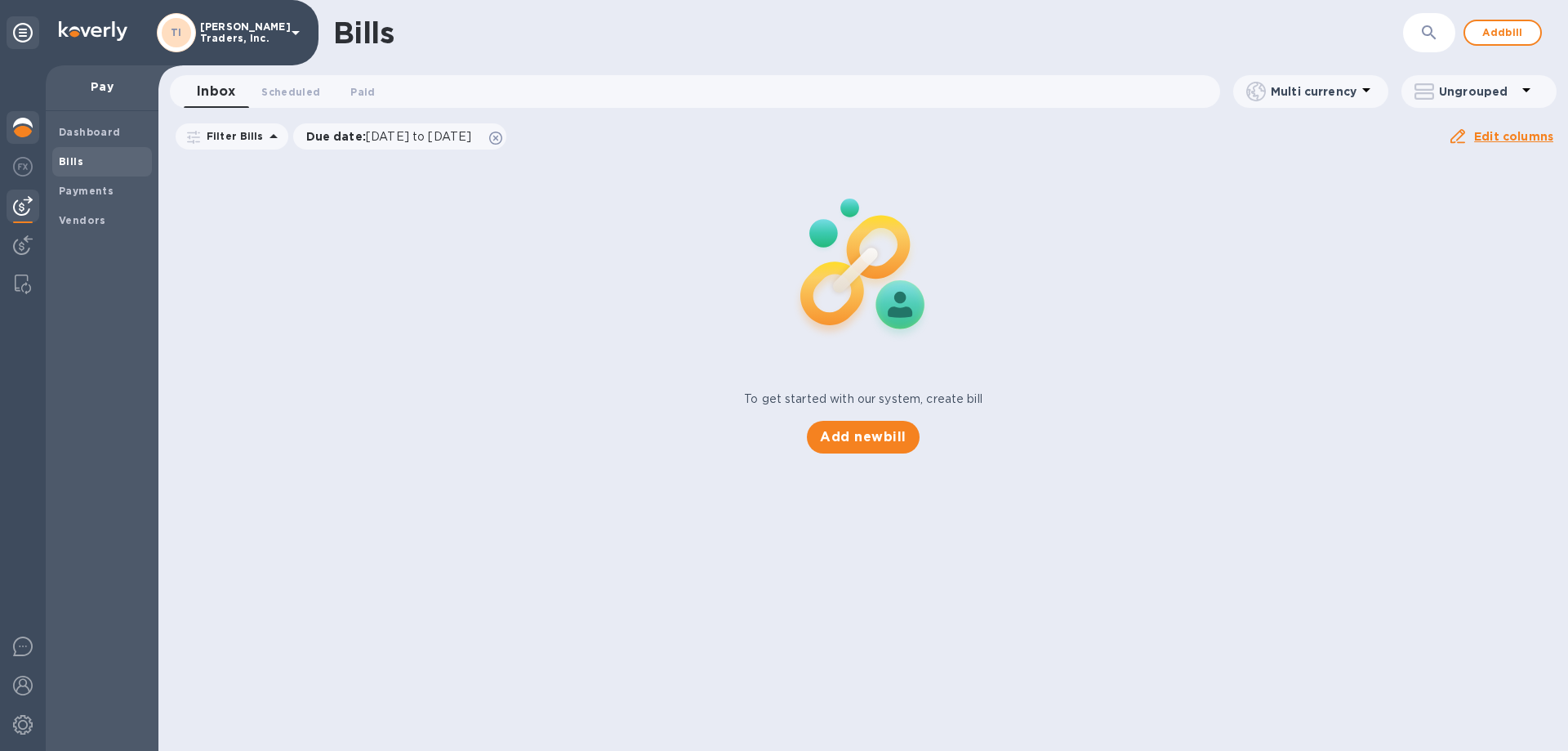
click at [22, 123] on img at bounding box center [22, 127] width 20 height 20
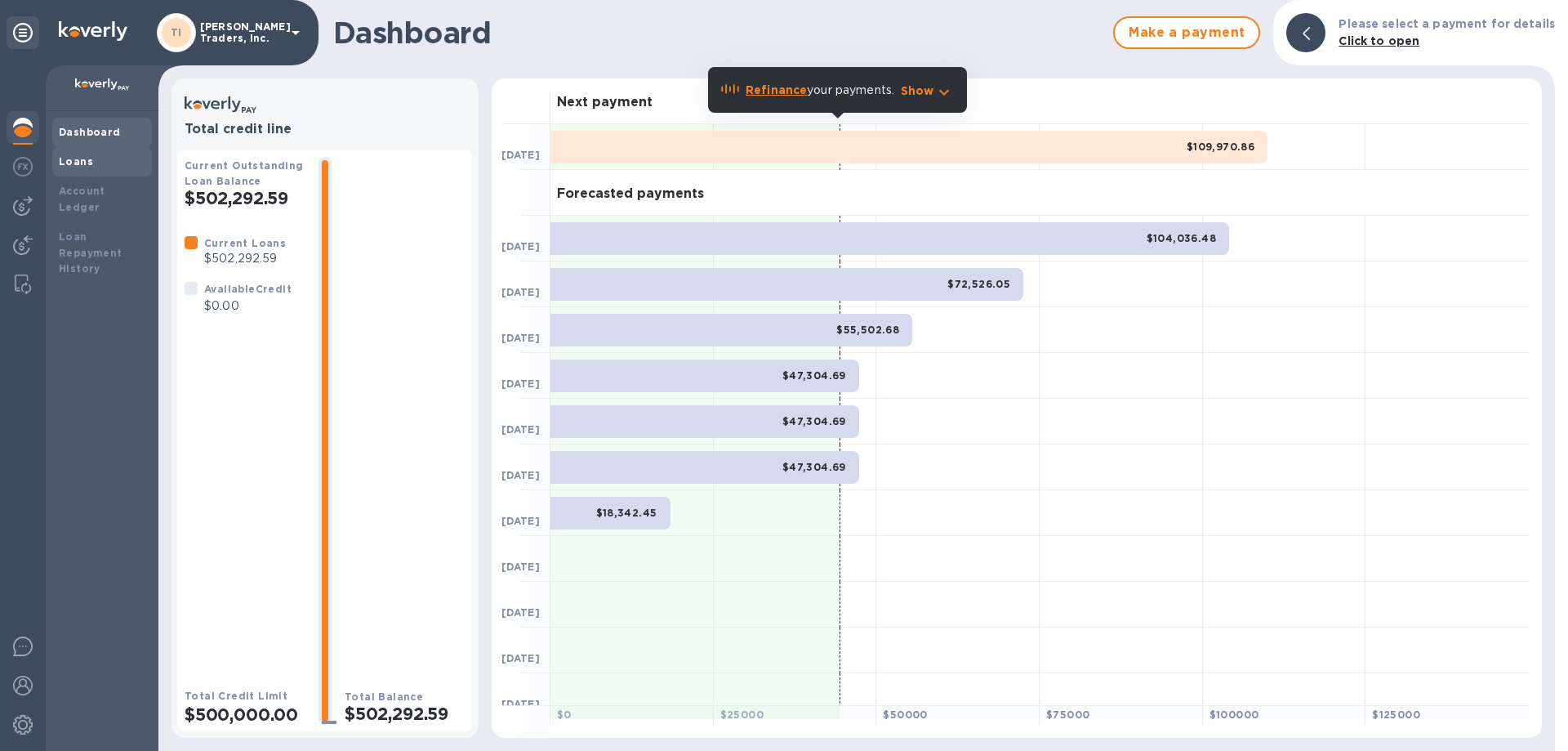
click at [87, 161] on b "Loans" at bounding box center [76, 161] width 34 height 12
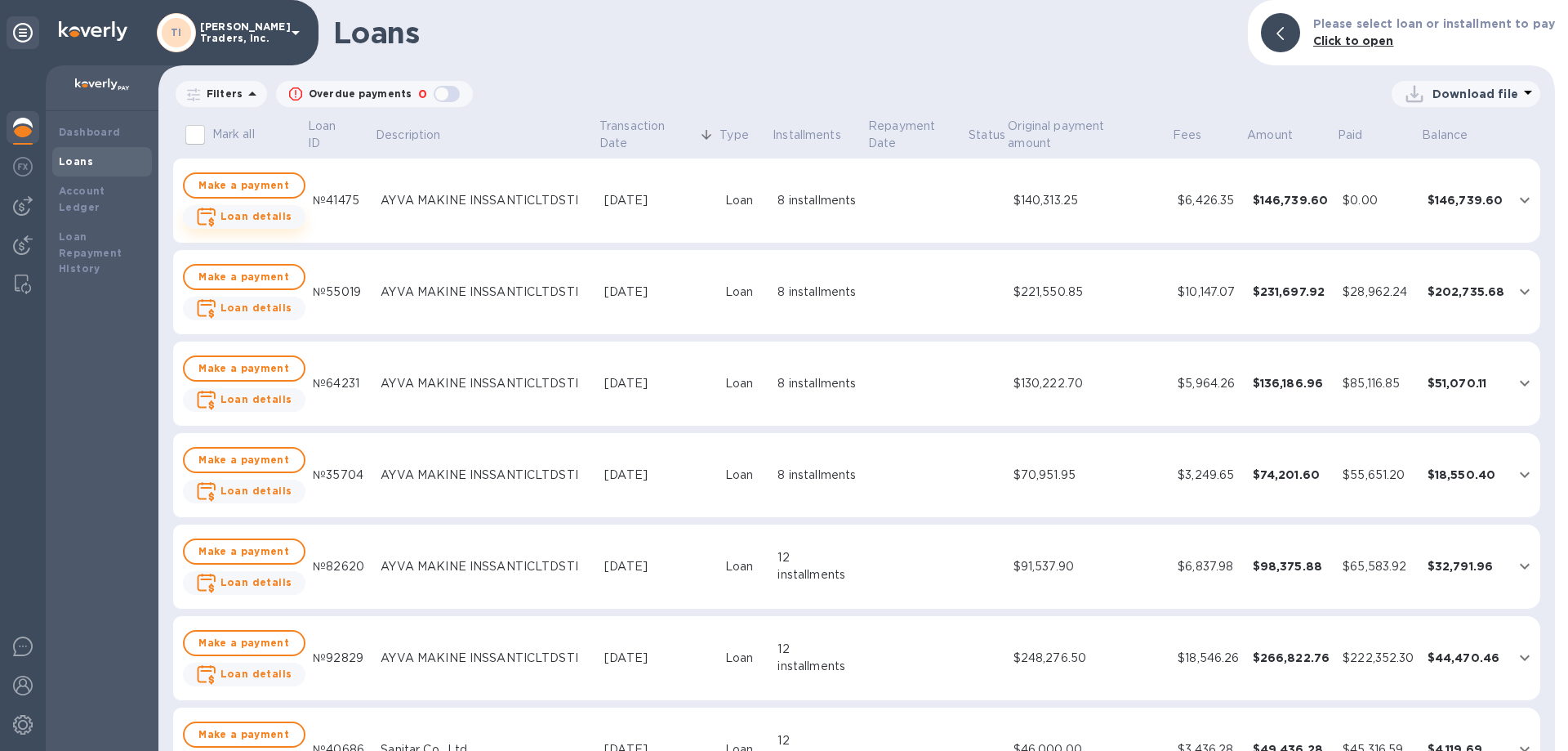
click at [257, 213] on b "Loan details" at bounding box center [256, 216] width 72 height 12
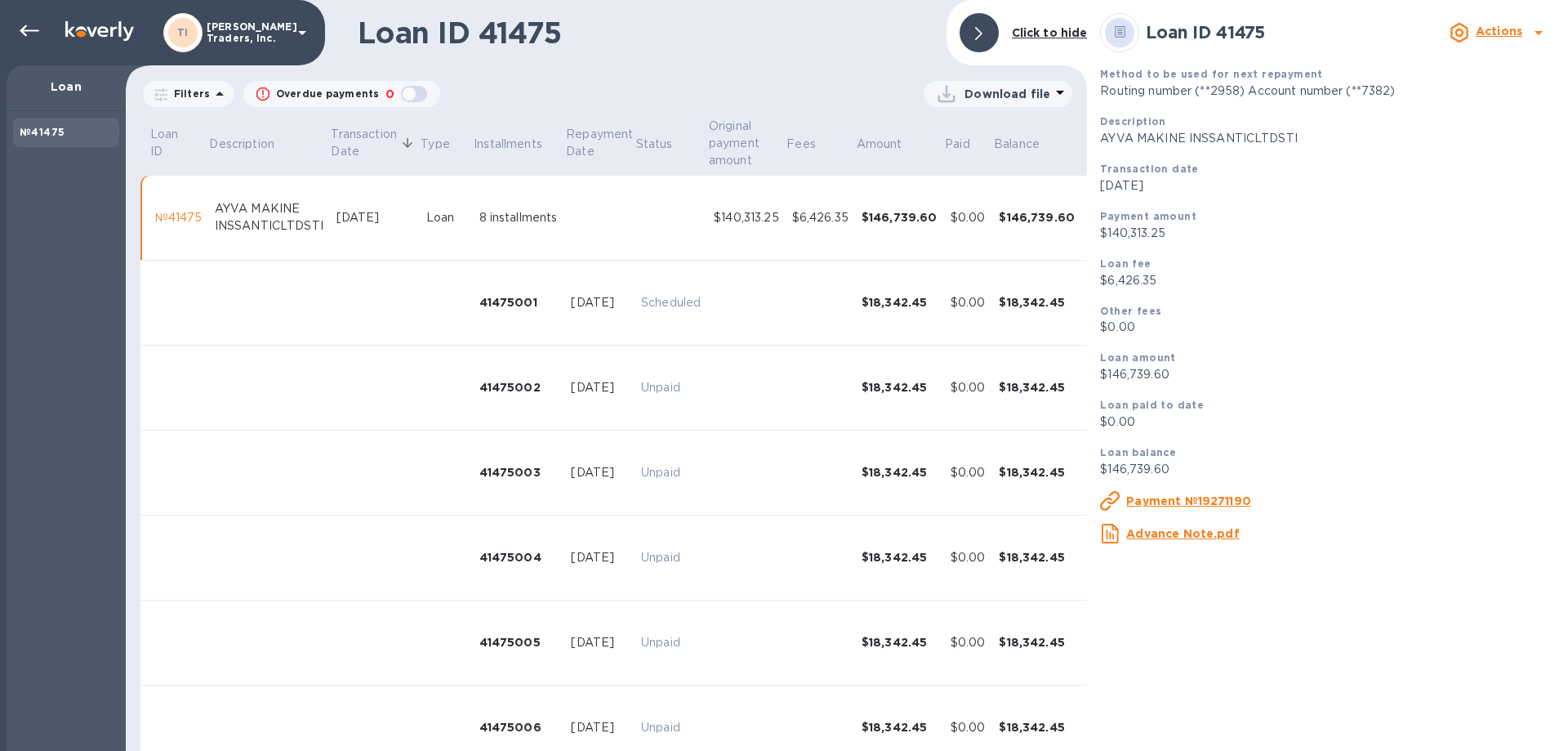
click at [1064, 88] on icon at bounding box center [1060, 92] width 20 height 20
click at [1004, 130] on li "XLSX file" at bounding box center [998, 133] width 111 height 46
click at [987, 35] on div at bounding box center [978, 32] width 39 height 39
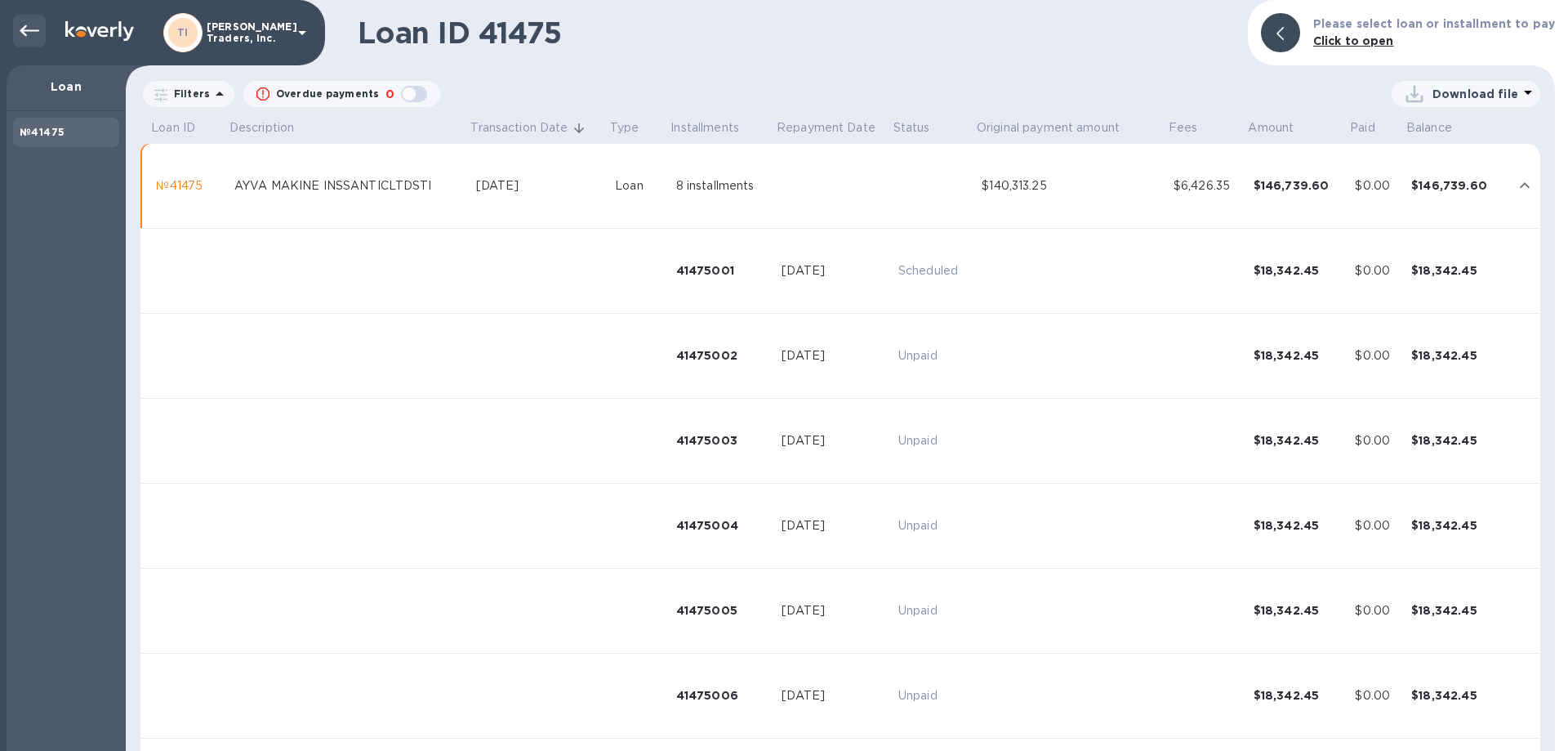
click at [31, 32] on icon at bounding box center [29, 31] width 20 height 20
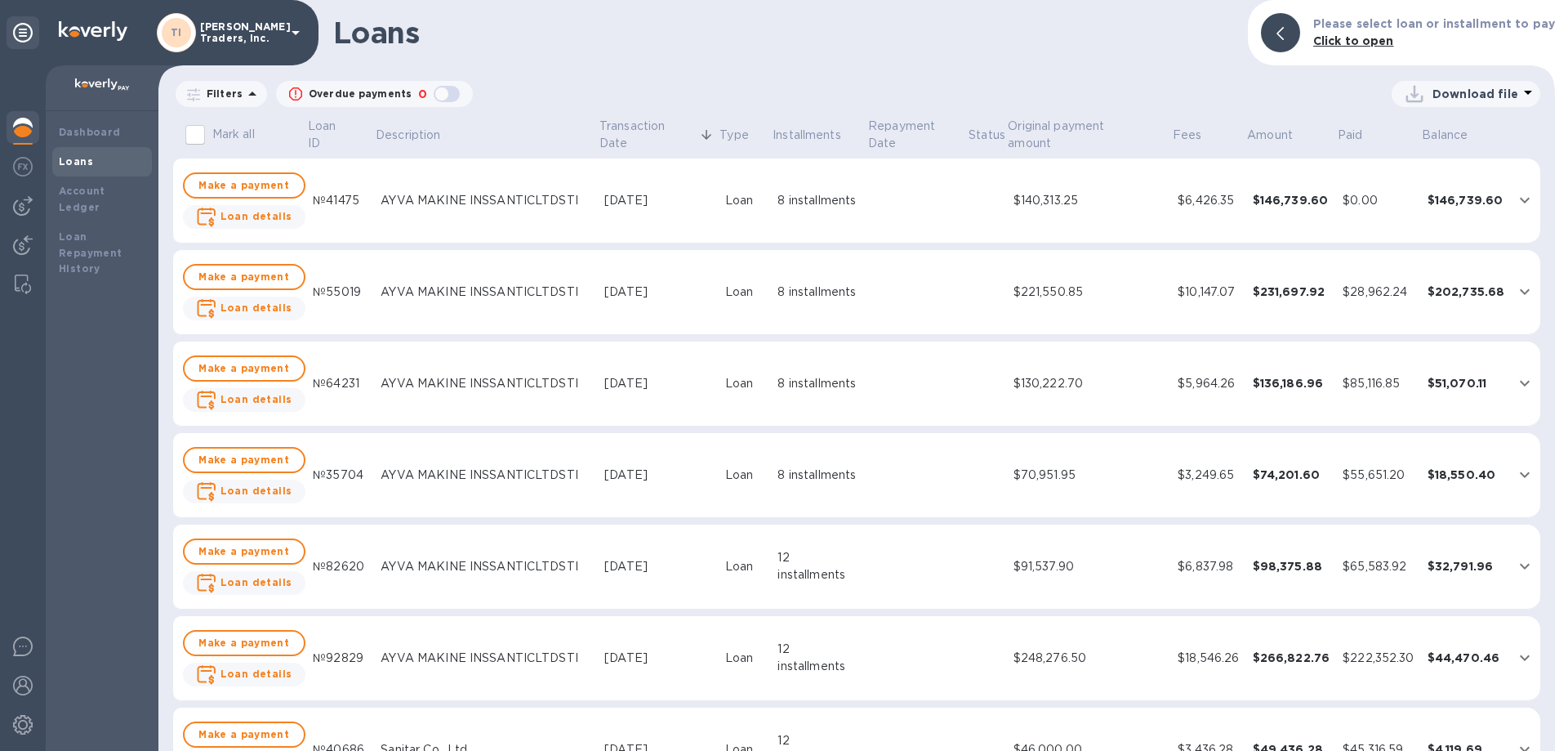
click at [16, 118] on img at bounding box center [22, 127] width 20 height 20
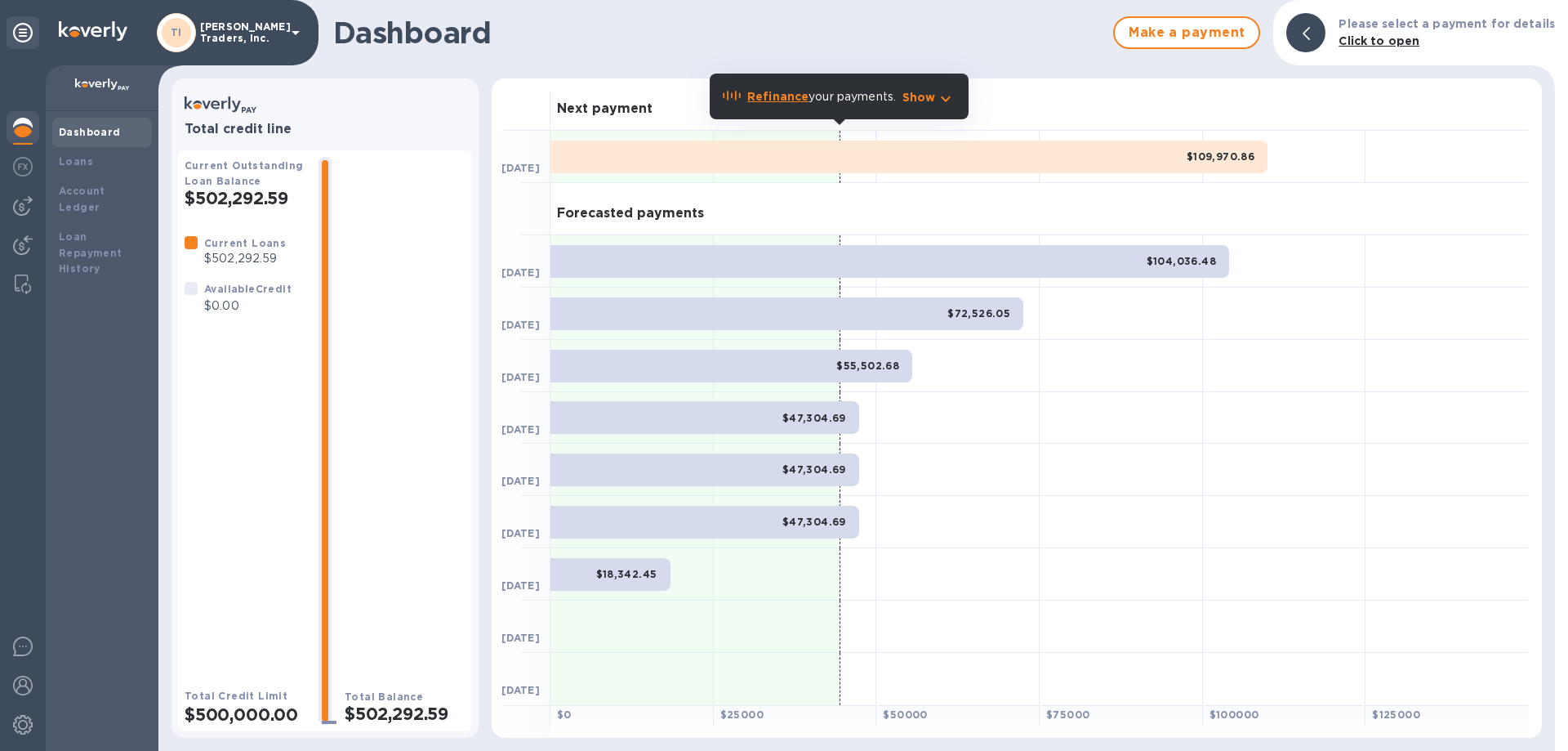
click at [723, 365] on div "$55,502.68" at bounding box center [732, 366] width 362 height 33
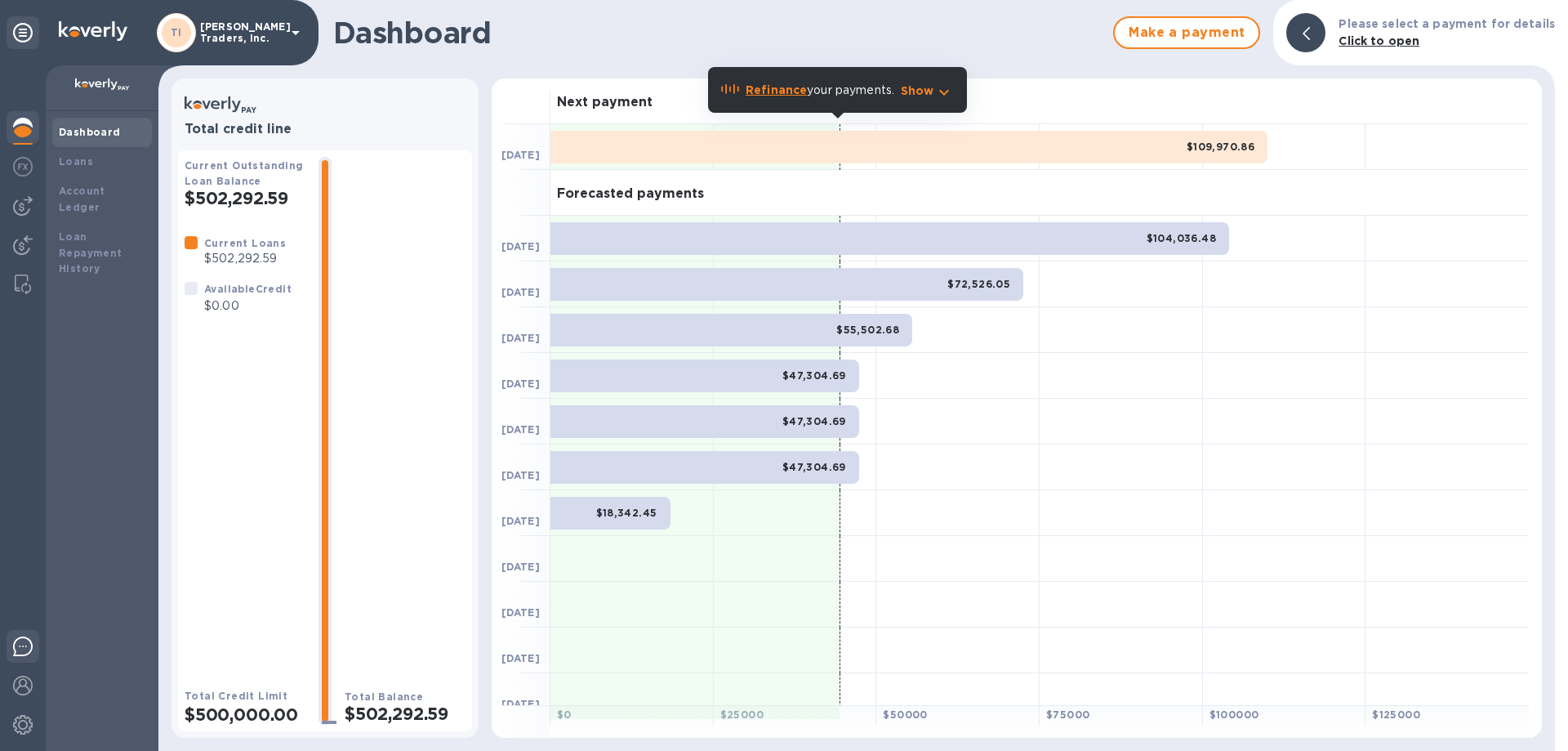
click at [25, 654] on img at bounding box center [22, 646] width 20 height 20
